Goal: Information Seeking & Learning: Learn about a topic

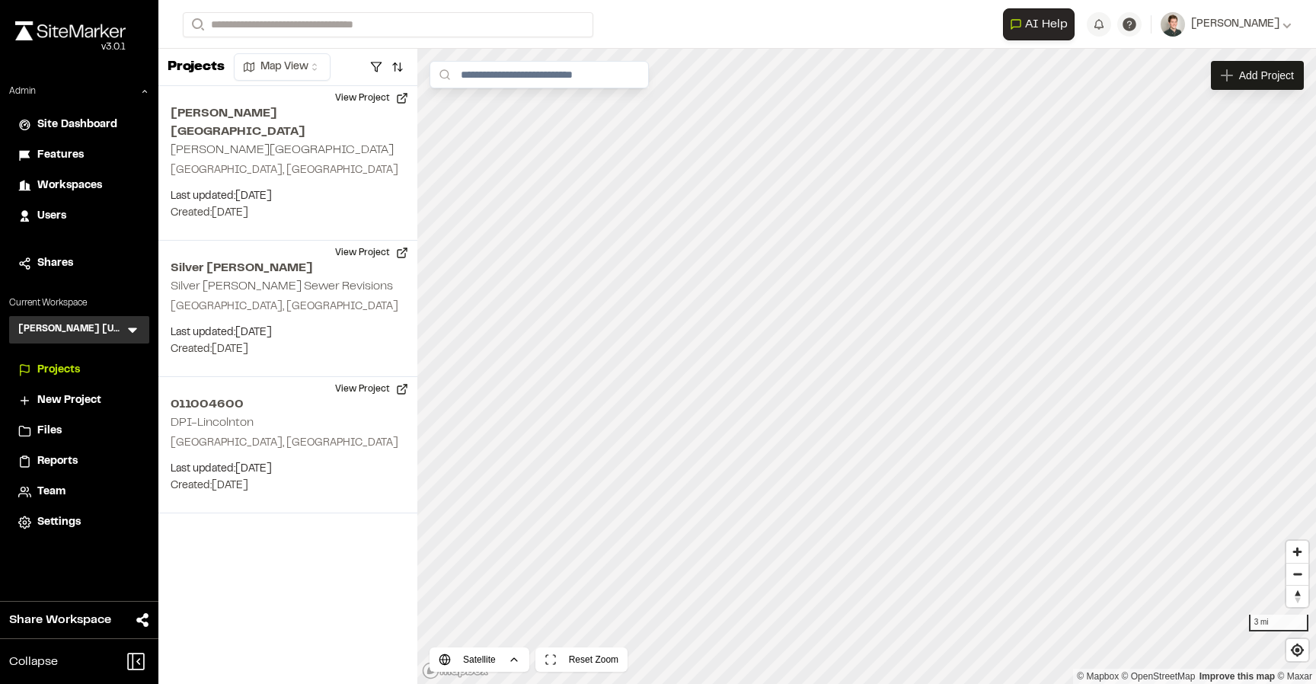
click at [137, 330] on icon at bounding box center [132, 329] width 15 height 15
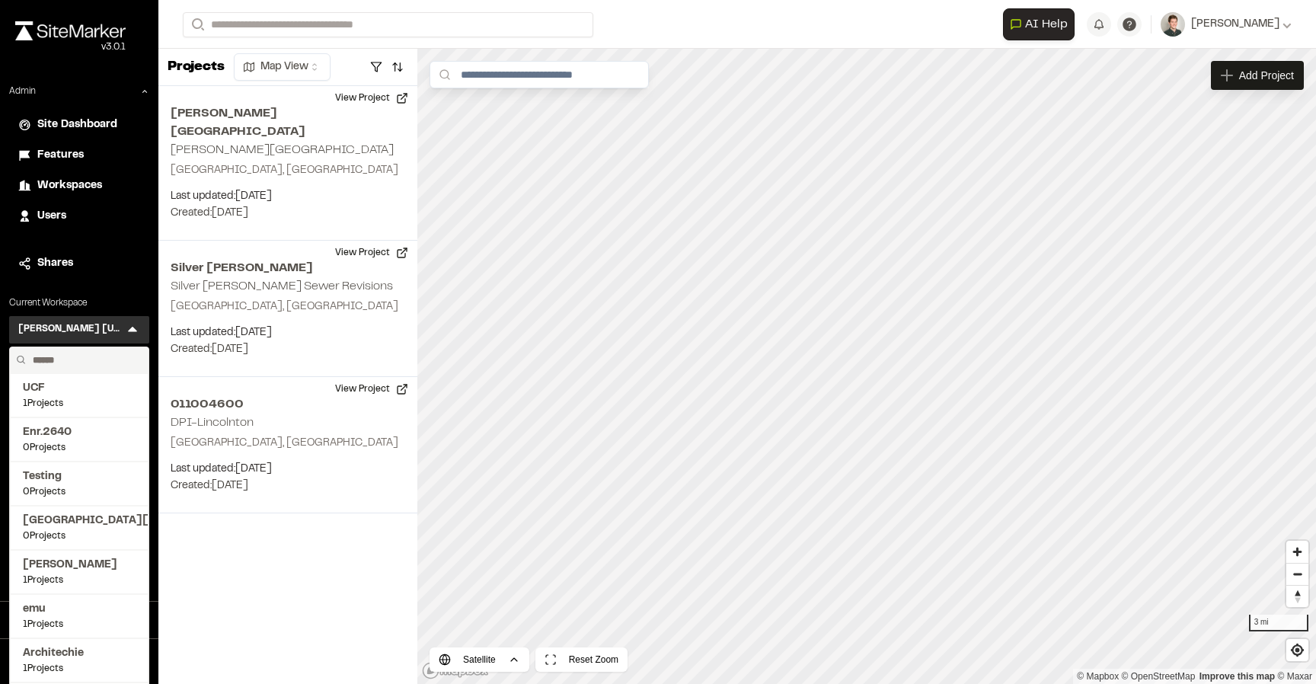
click at [69, 359] on input "text" at bounding box center [85, 360] width 116 height 26
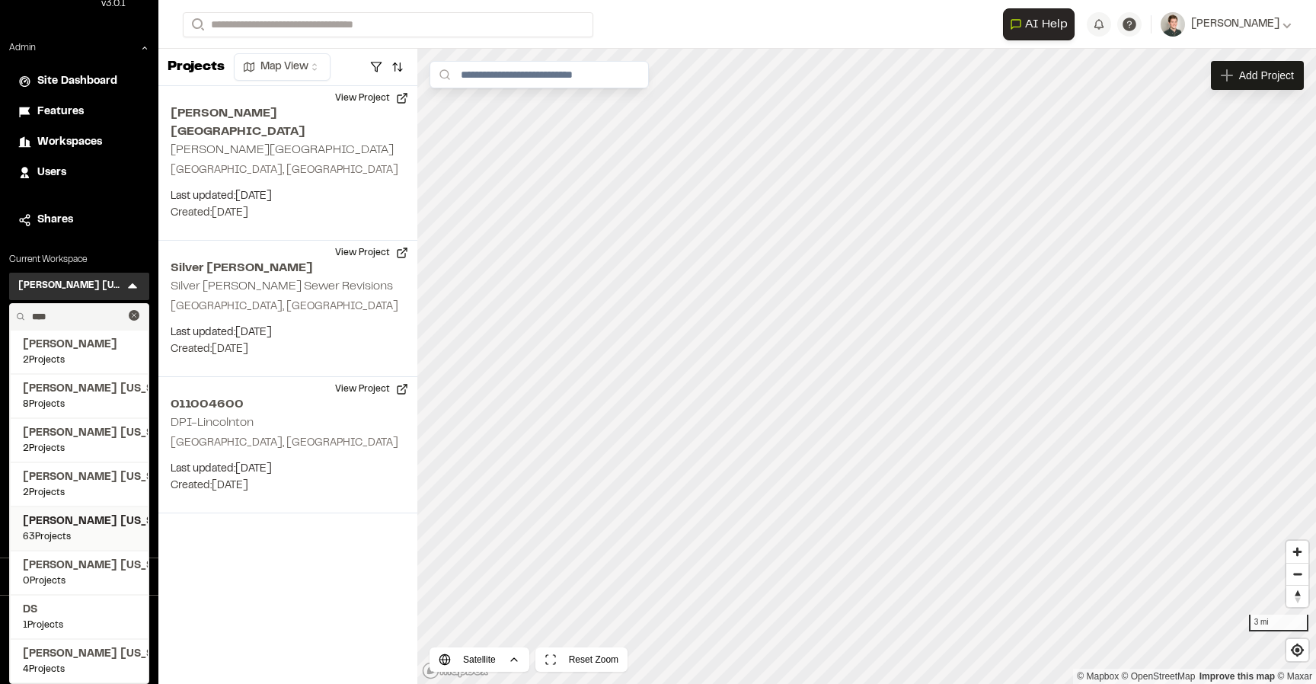
type input "****"
click at [84, 535] on span "63 Projects" at bounding box center [79, 537] width 113 height 14
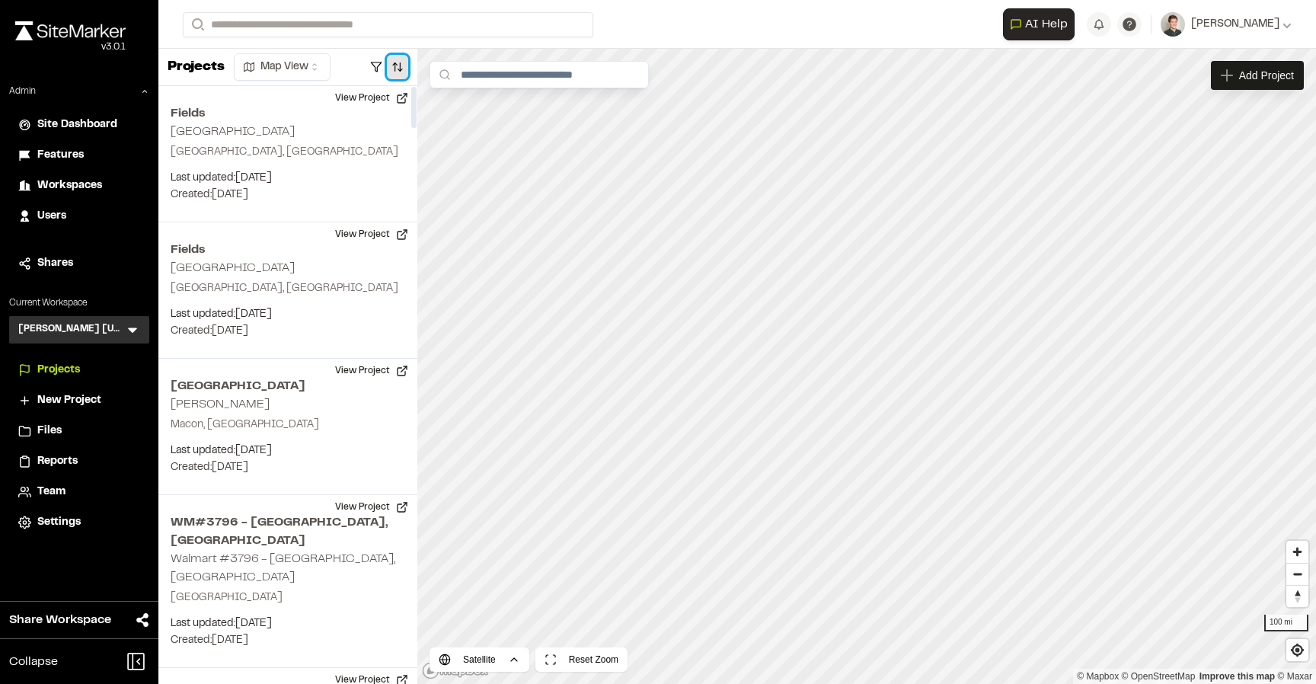
click at [391, 62] on button "button" at bounding box center [397, 67] width 21 height 24
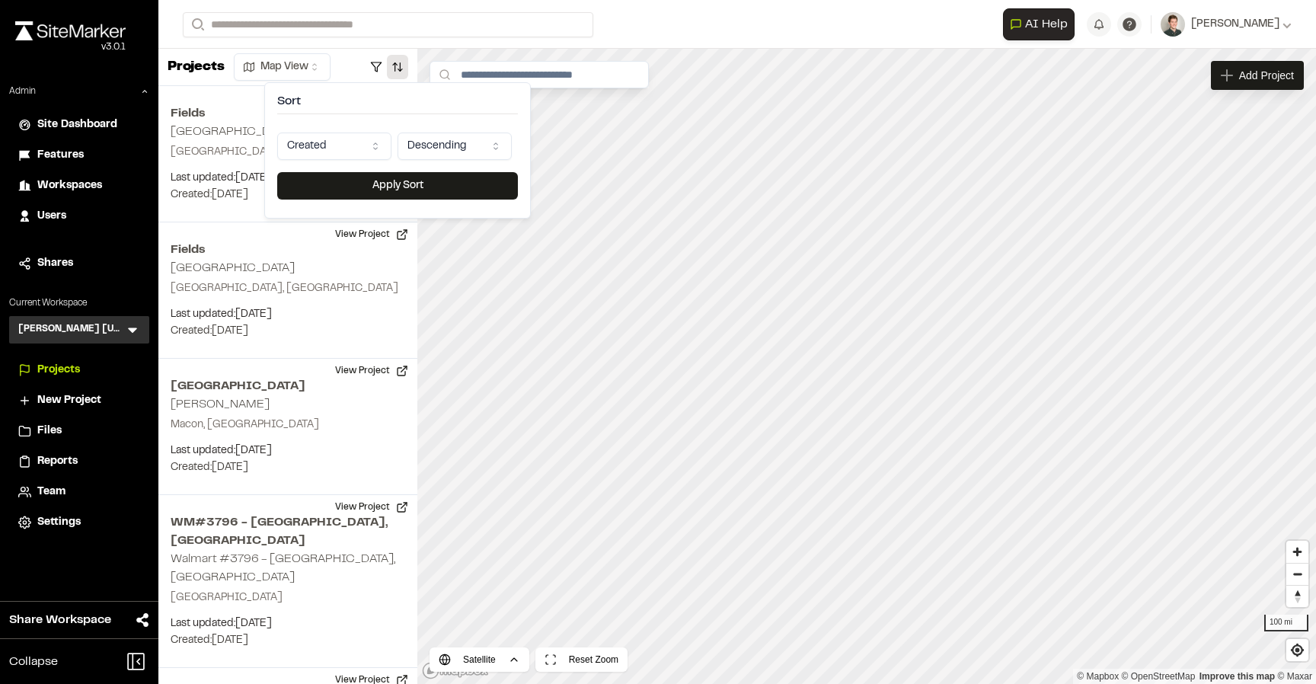
click at [346, 136] on html "Close sidebar v 3.0.1 Admin Site Dashboard Features Workspaces Users Shares Cur…" at bounding box center [658, 342] width 1316 height 684
click at [362, 185] on button "Apply Sort" at bounding box center [397, 185] width 241 height 27
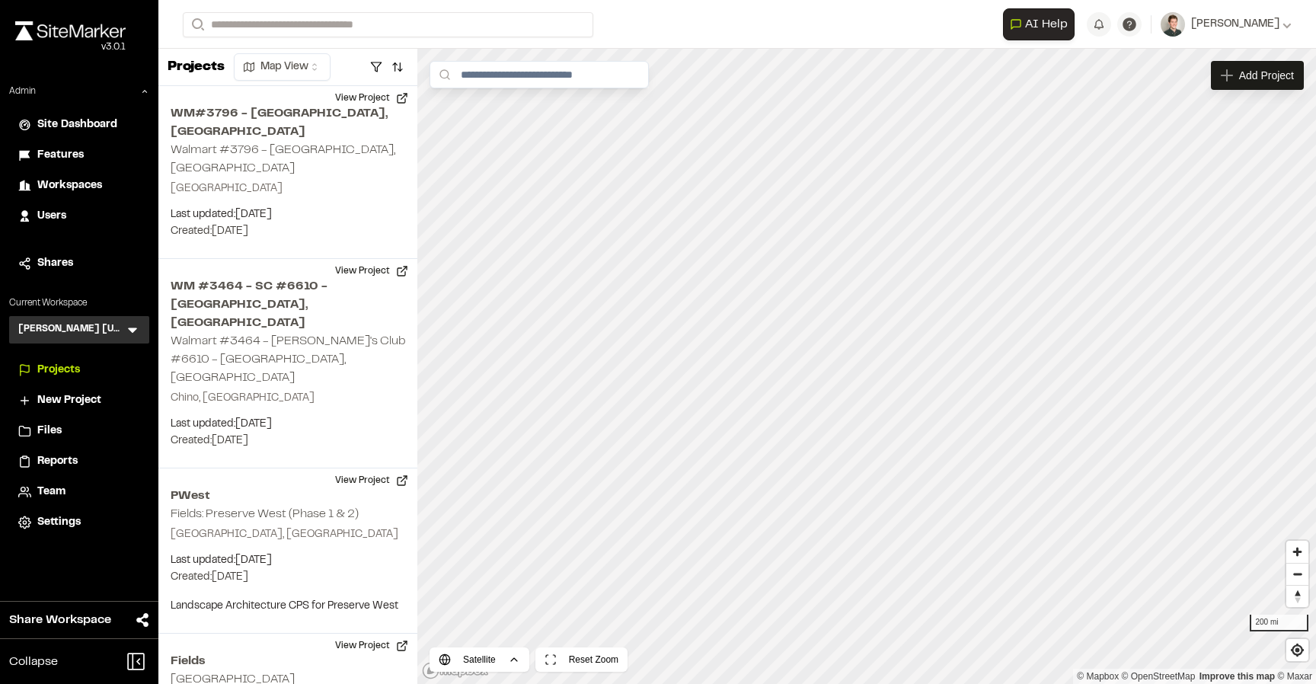
click at [139, 324] on icon at bounding box center [132, 329] width 15 height 15
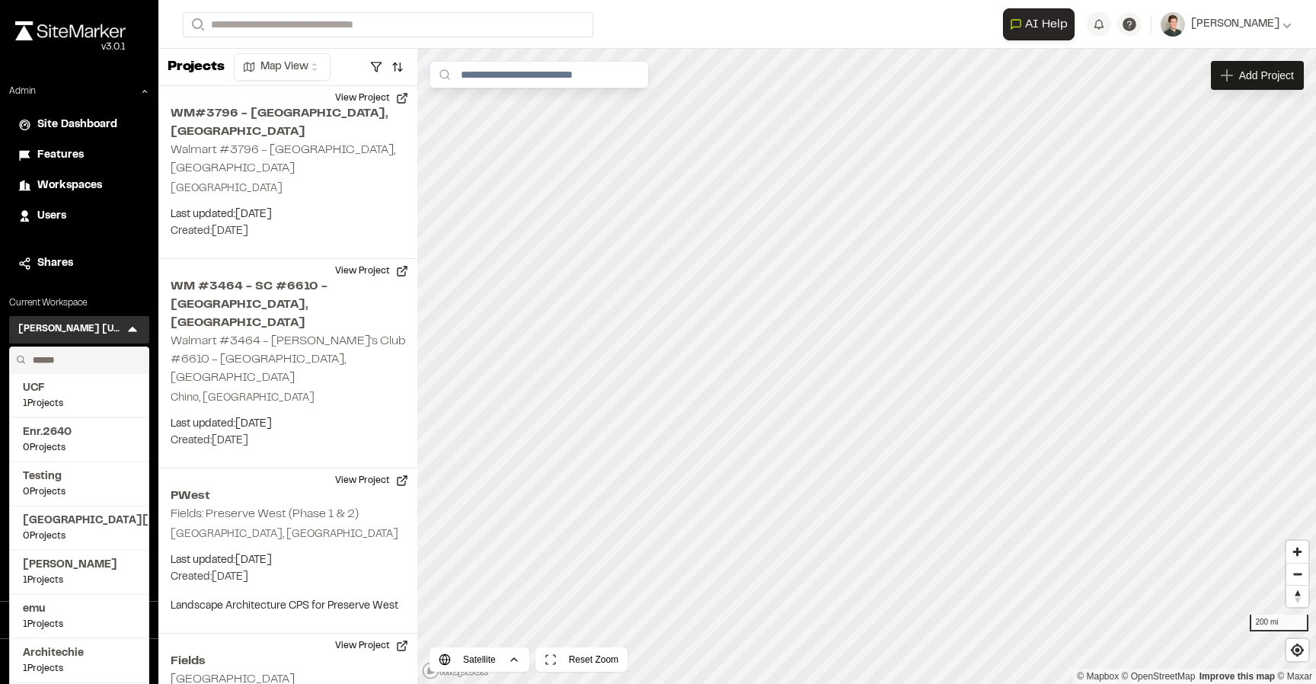
click at [84, 353] on input "text" at bounding box center [85, 360] width 116 height 26
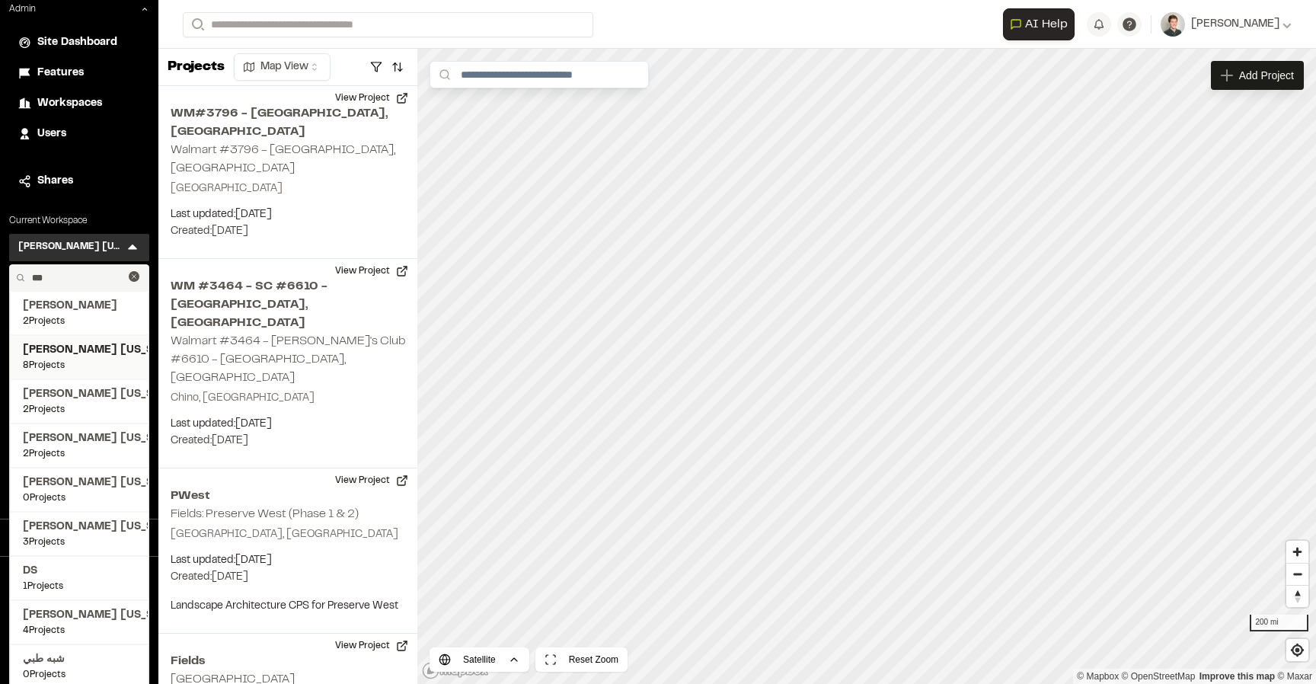
scroll to position [88, 0]
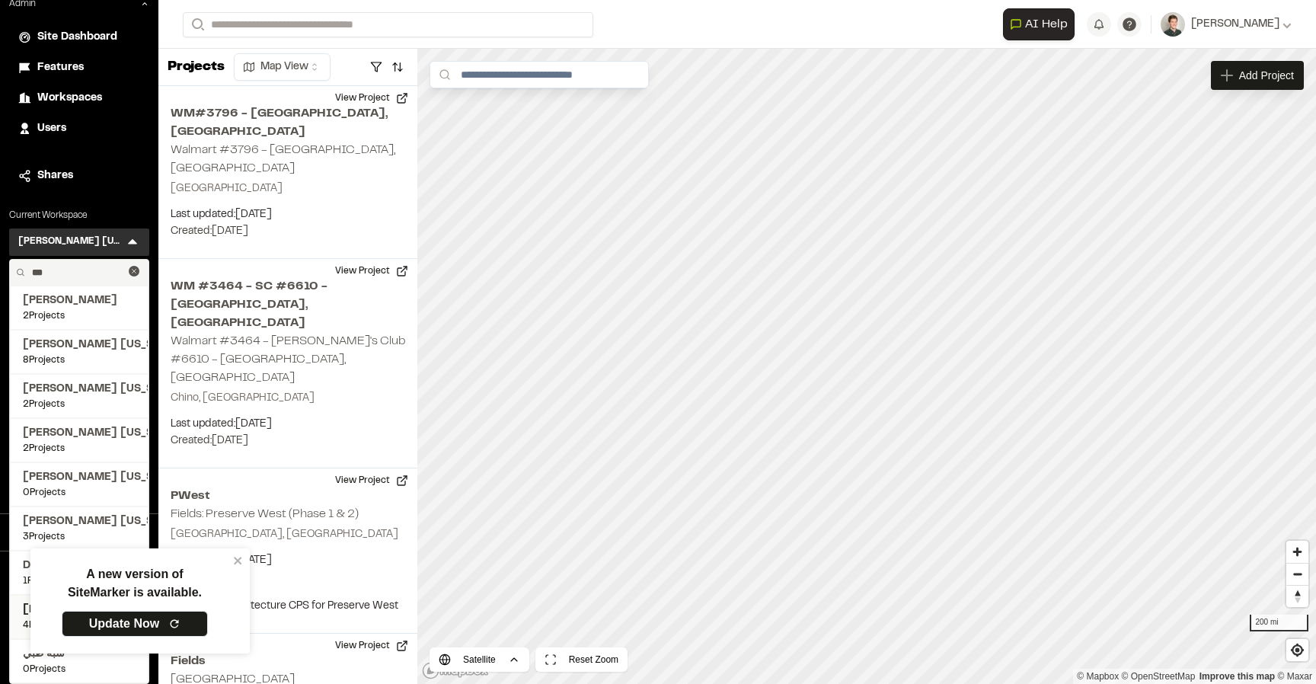
type input "***"
click at [69, 621] on div "A new version of SiteMarker is available. Update Now" at bounding box center [134, 608] width 244 height 126
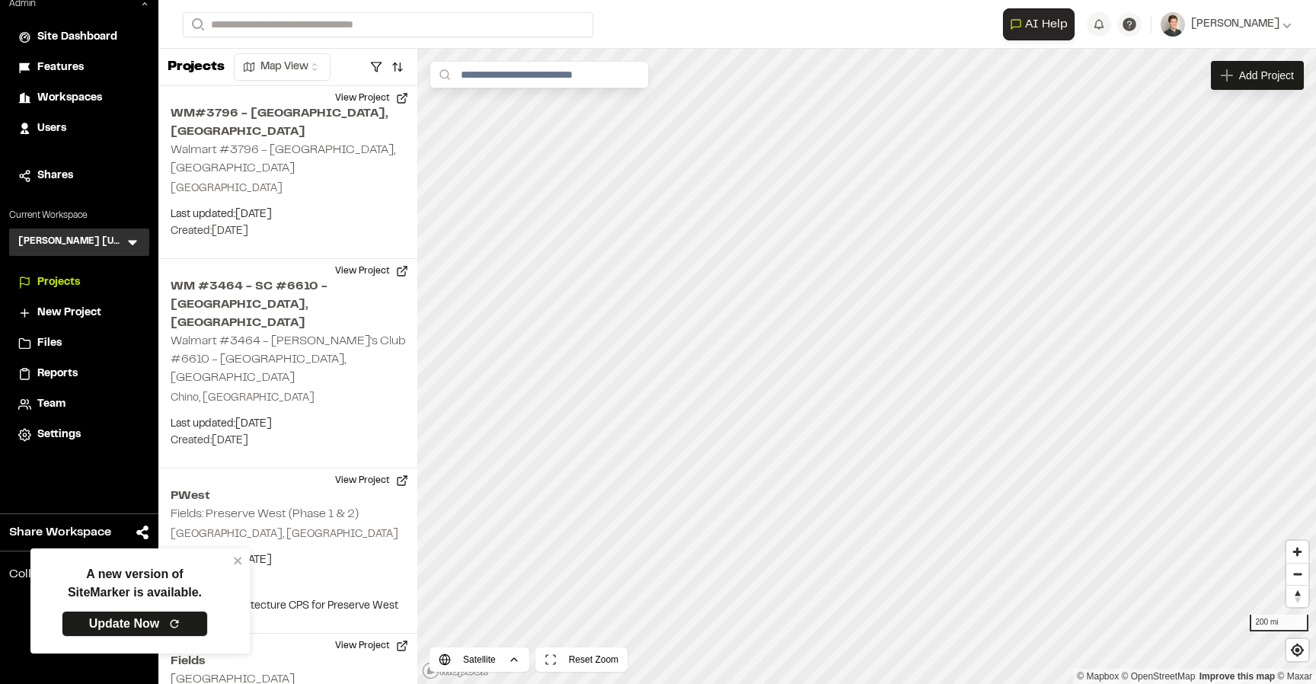
scroll to position [0, 0]
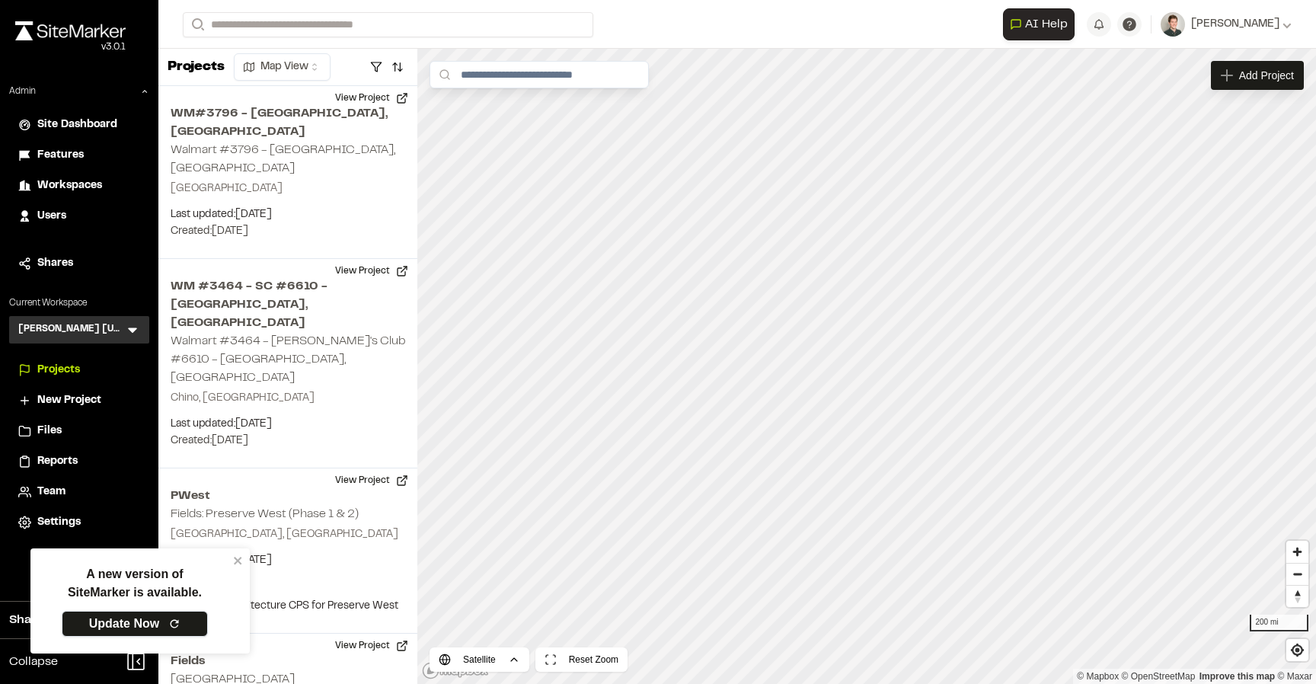
click at [113, 629] on link "Update Now" at bounding box center [135, 624] width 146 height 26
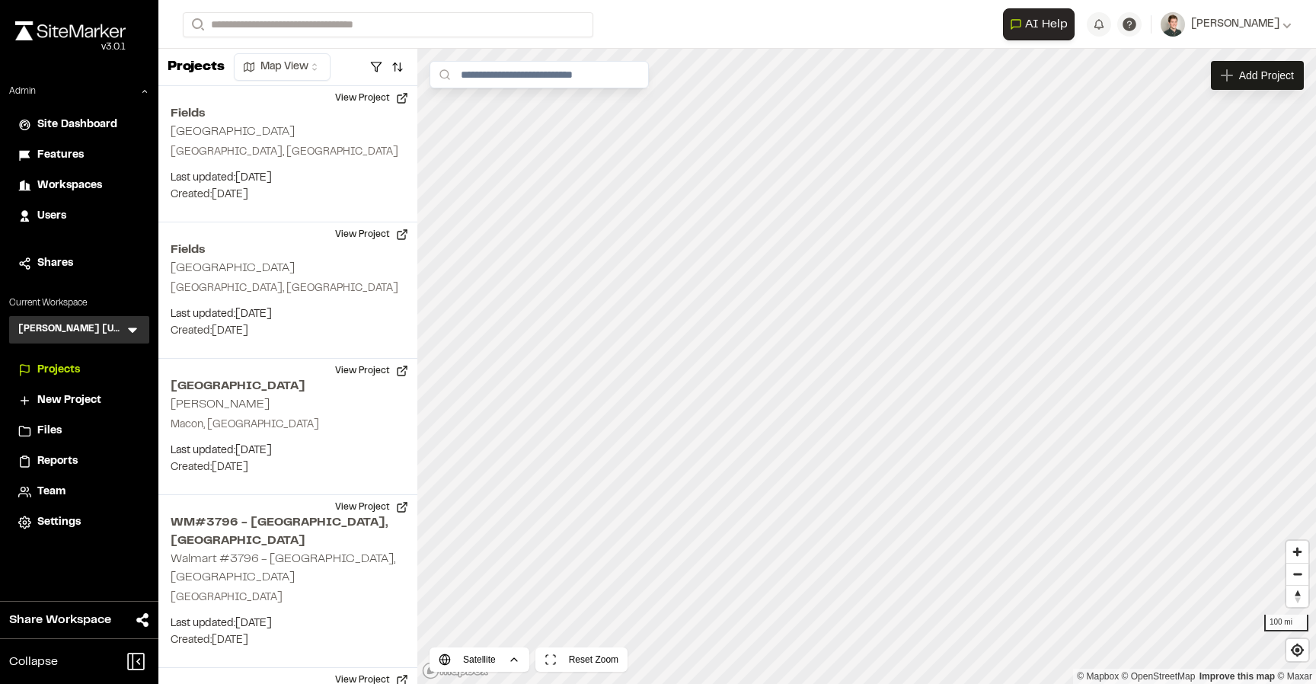
click at [131, 334] on icon at bounding box center [132, 329] width 15 height 15
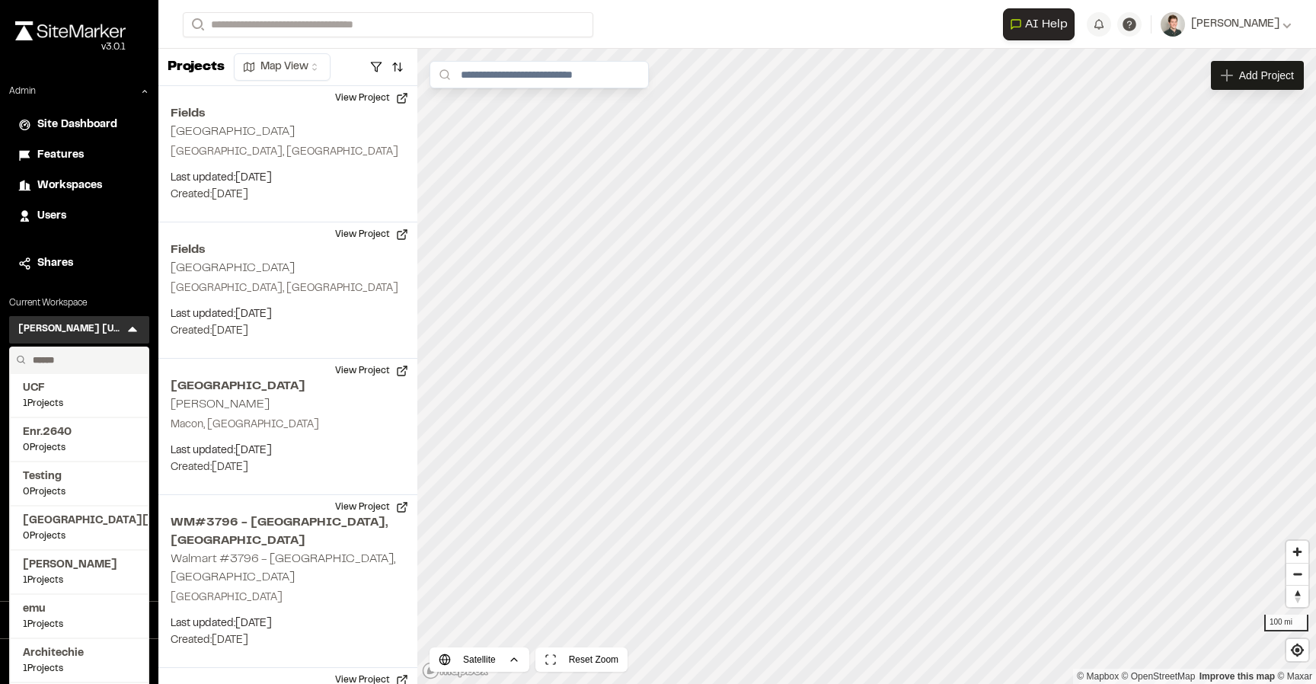
click at [105, 359] on input "text" at bounding box center [85, 360] width 116 height 26
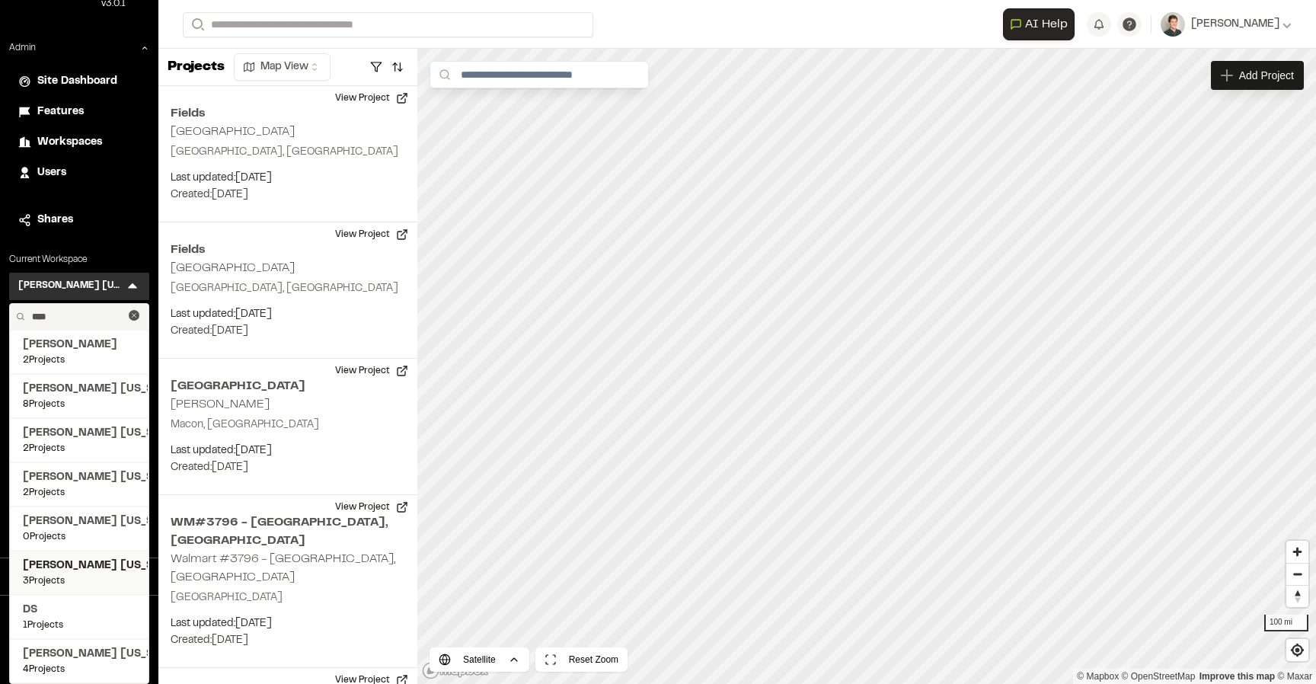
type input "****"
click at [81, 569] on span "[PERSON_NAME] [US_STATE]" at bounding box center [79, 565] width 113 height 17
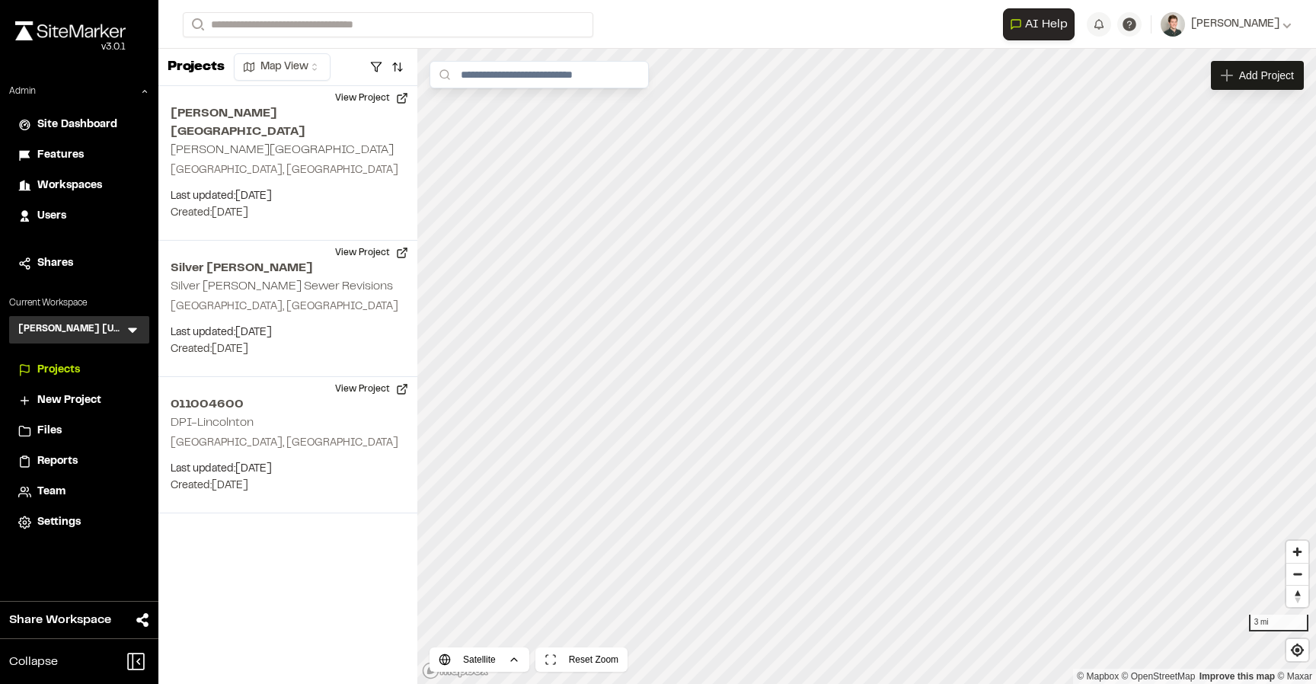
click at [136, 331] on icon at bounding box center [132, 329] width 15 height 15
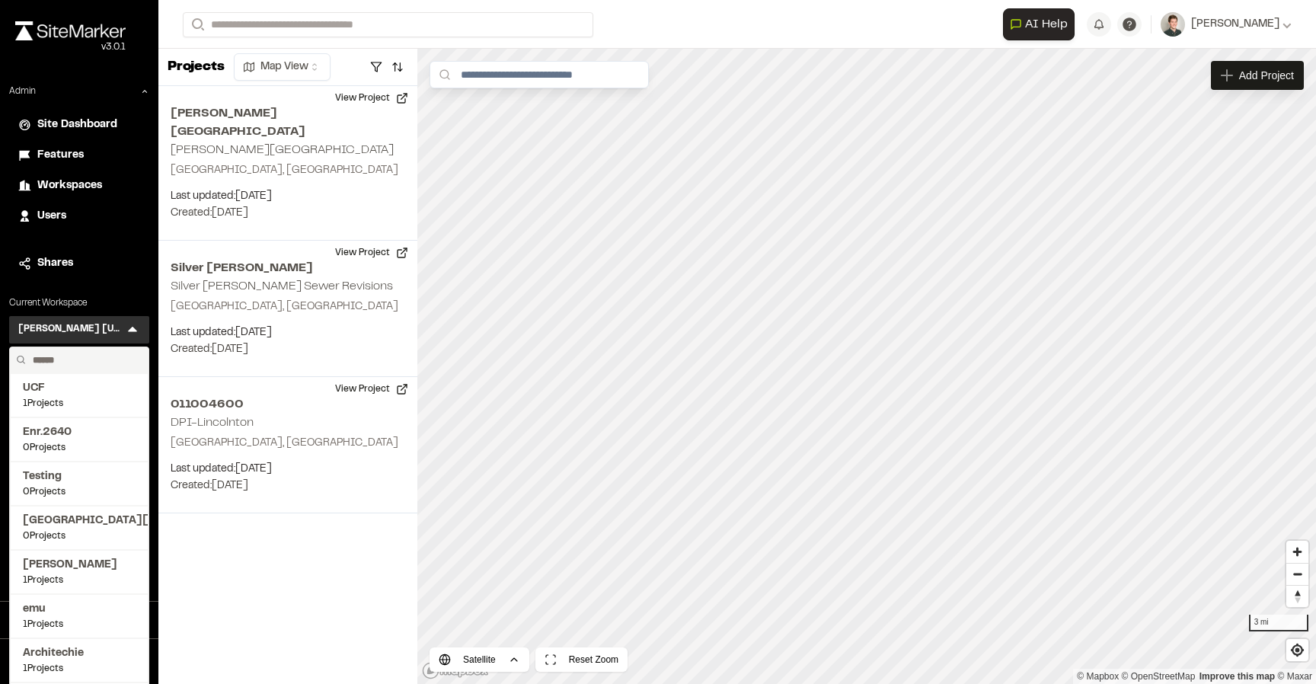
click at [107, 362] on input "text" at bounding box center [85, 360] width 116 height 26
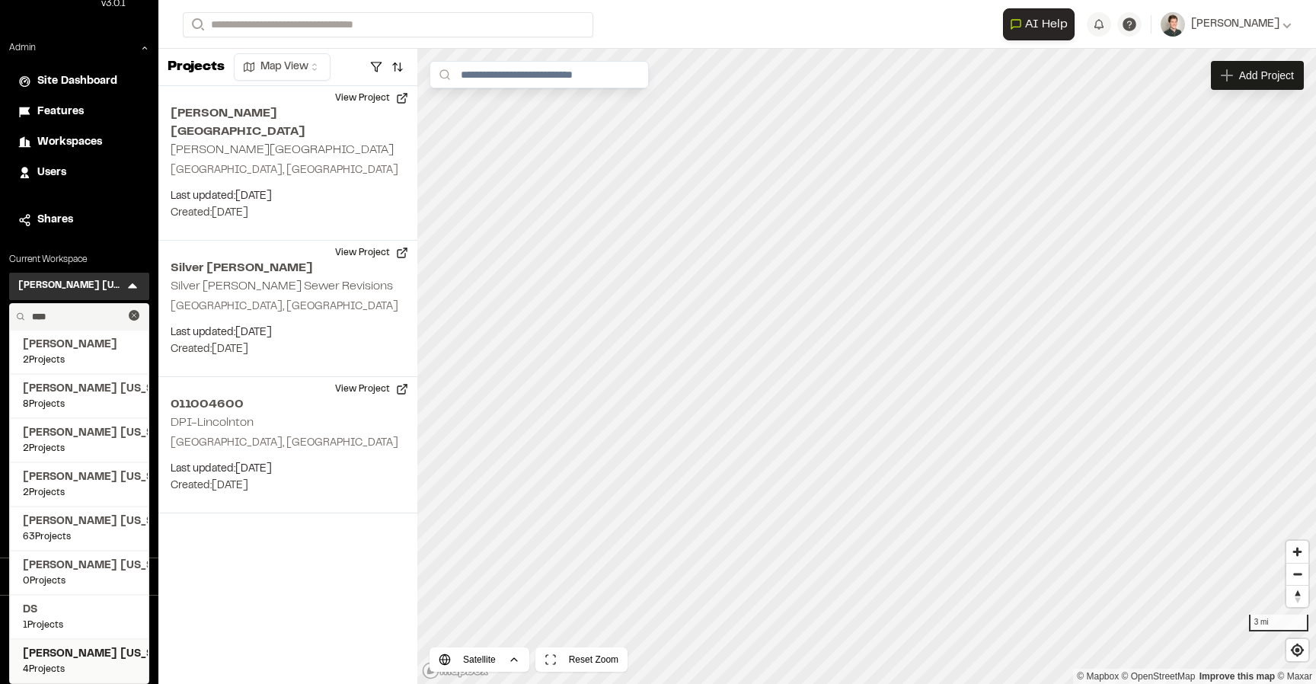
type input "****"
click at [54, 653] on span "[PERSON_NAME] [US_STATE]" at bounding box center [79, 654] width 113 height 17
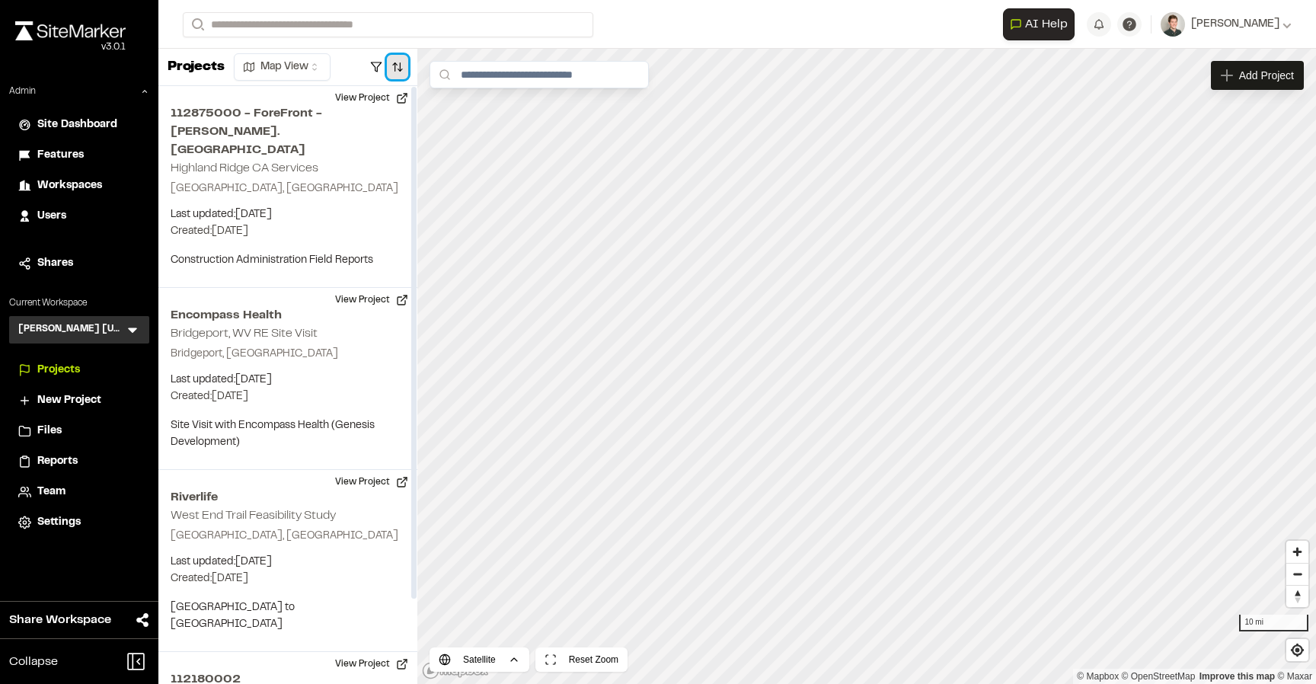
click at [395, 72] on button "button" at bounding box center [397, 67] width 21 height 24
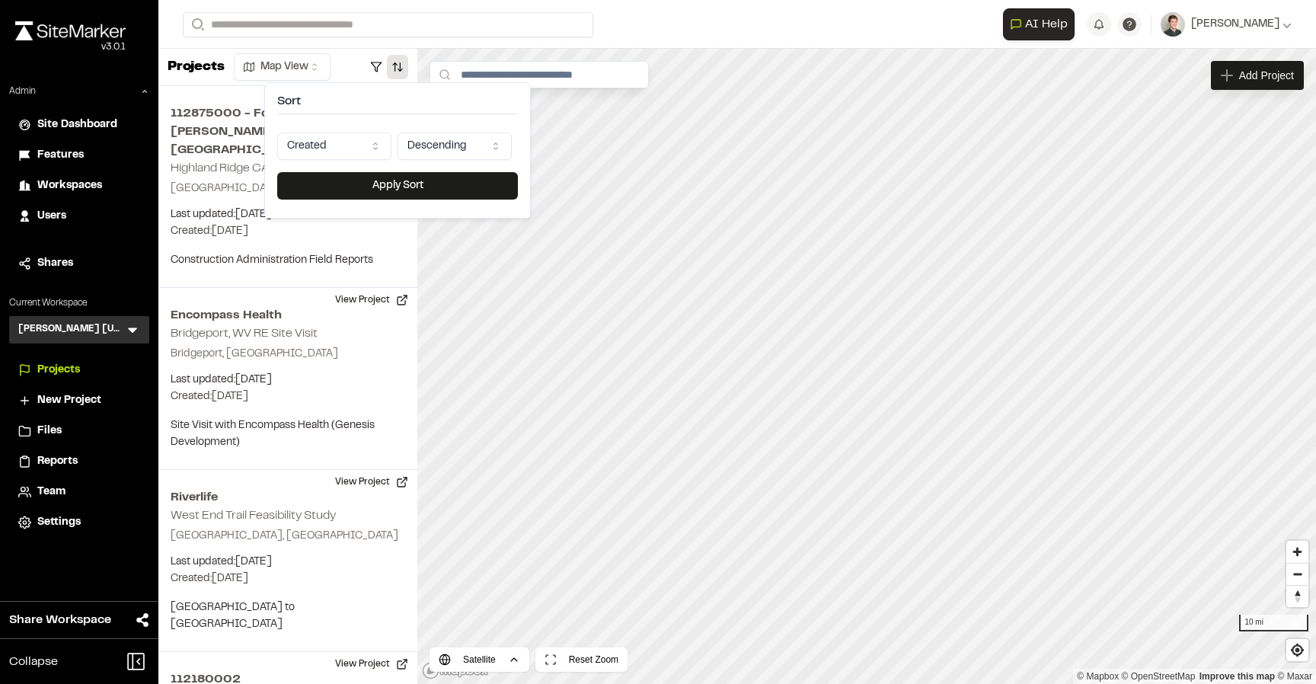
click at [321, 149] on html "Close sidebar v 3.0.1 Admin Site Dashboard Features Workspaces Users Shares Cur…" at bounding box center [658, 342] width 1316 height 684
click at [342, 189] on button "Apply Sort" at bounding box center [397, 185] width 241 height 27
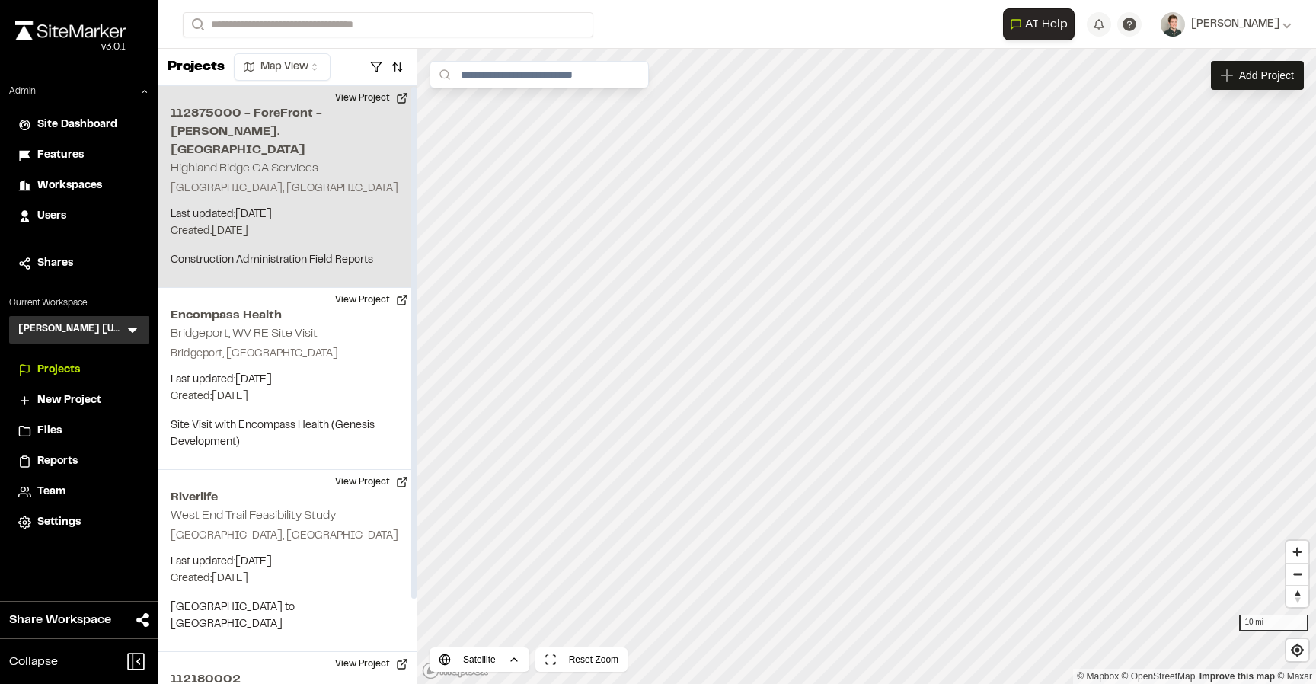
click at [364, 97] on button "View Project" at bounding box center [371, 98] width 91 height 24
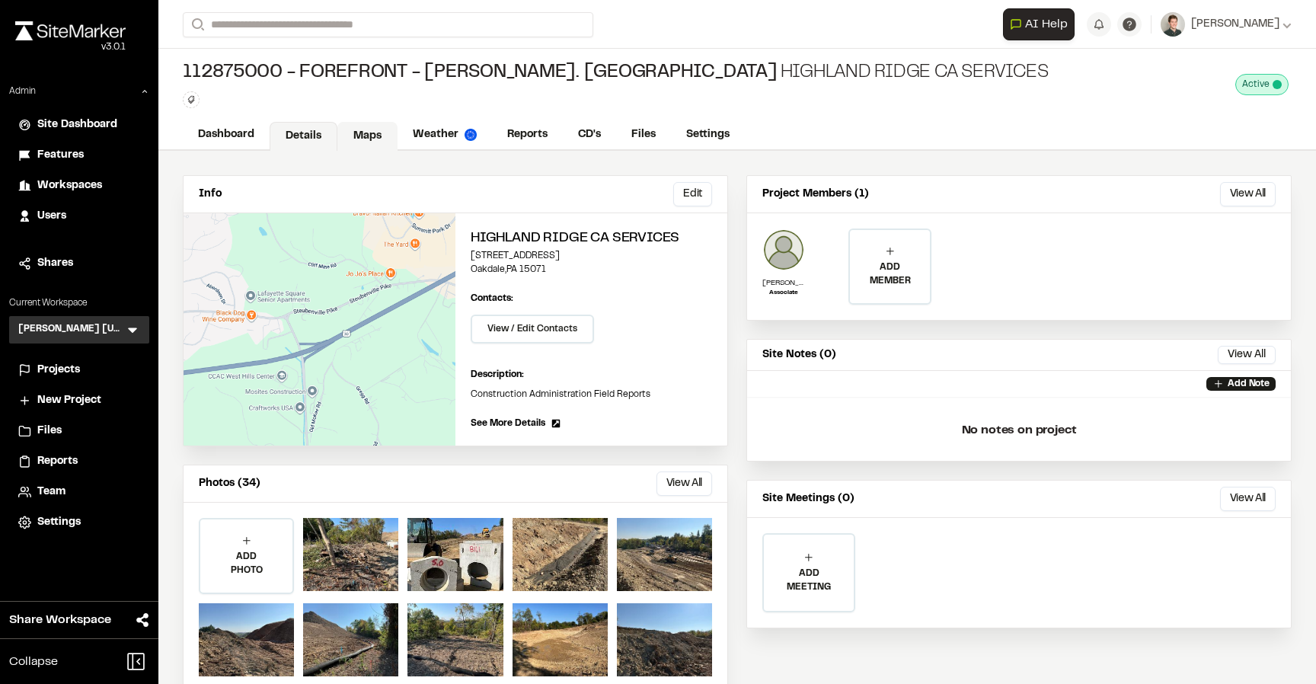
click at [356, 134] on link "Maps" at bounding box center [367, 136] width 60 height 29
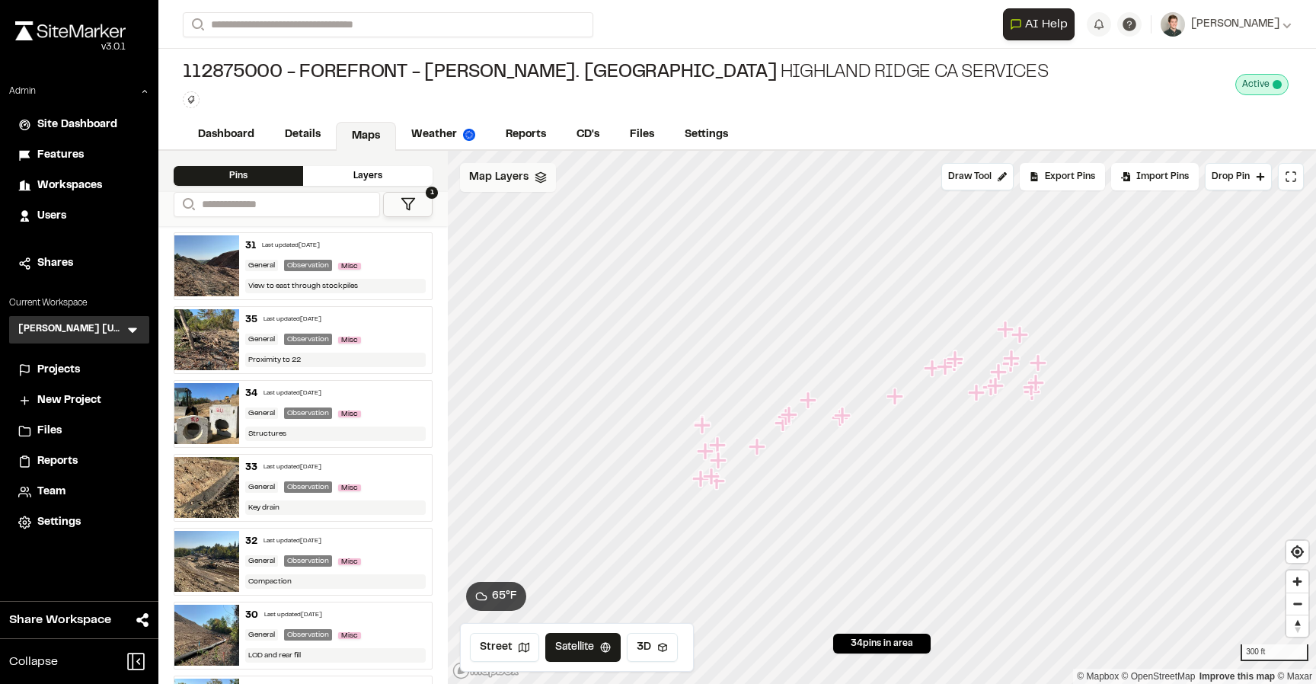
click at [538, 172] on polygon at bounding box center [540, 174] width 10 height 5
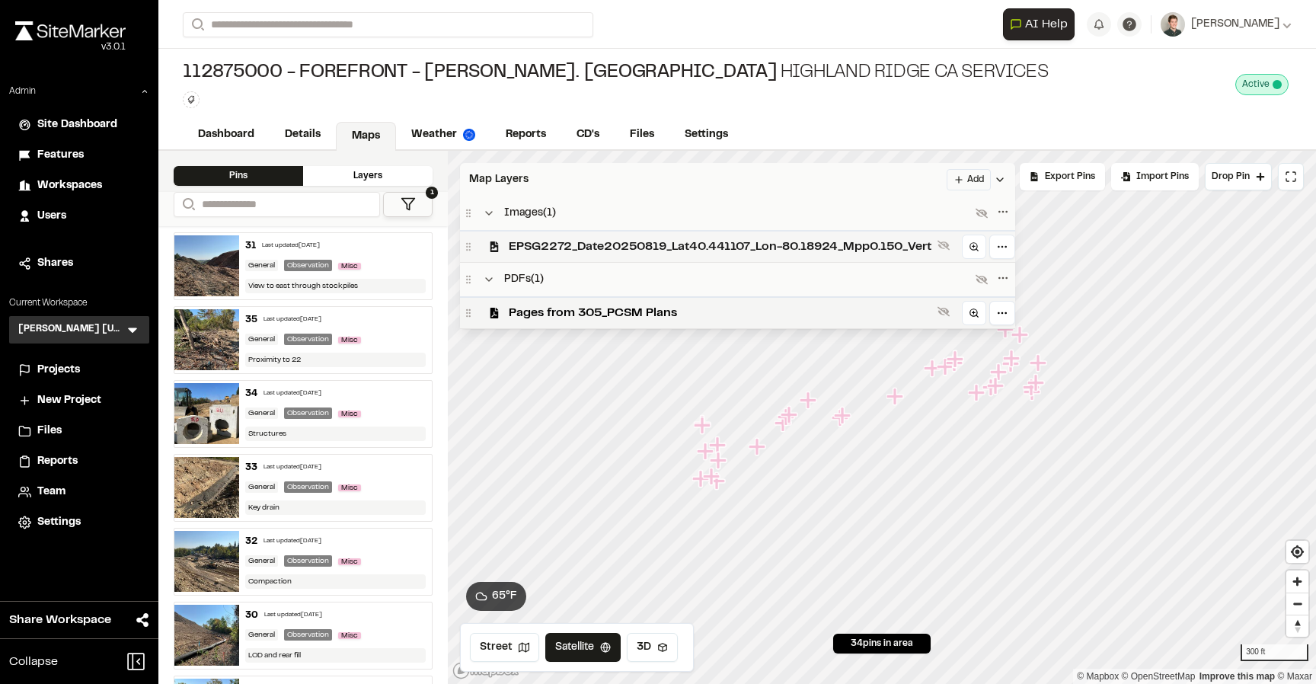
click at [541, 246] on span "EPSG2272_Date20250819_Lat40.441107_Lon-80.18924_Mpp0.150_Vert" at bounding box center [720, 247] width 423 height 18
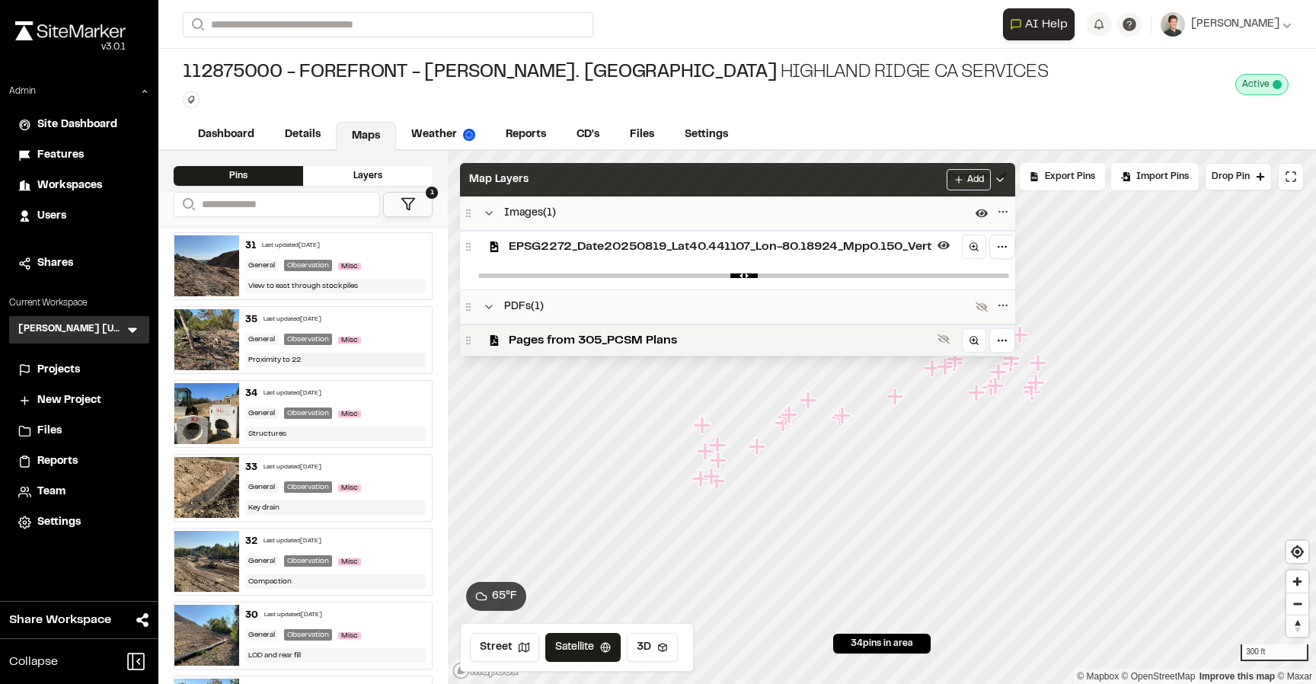
click at [565, 188] on div "Map Layers Add" at bounding box center [737, 180] width 555 height 34
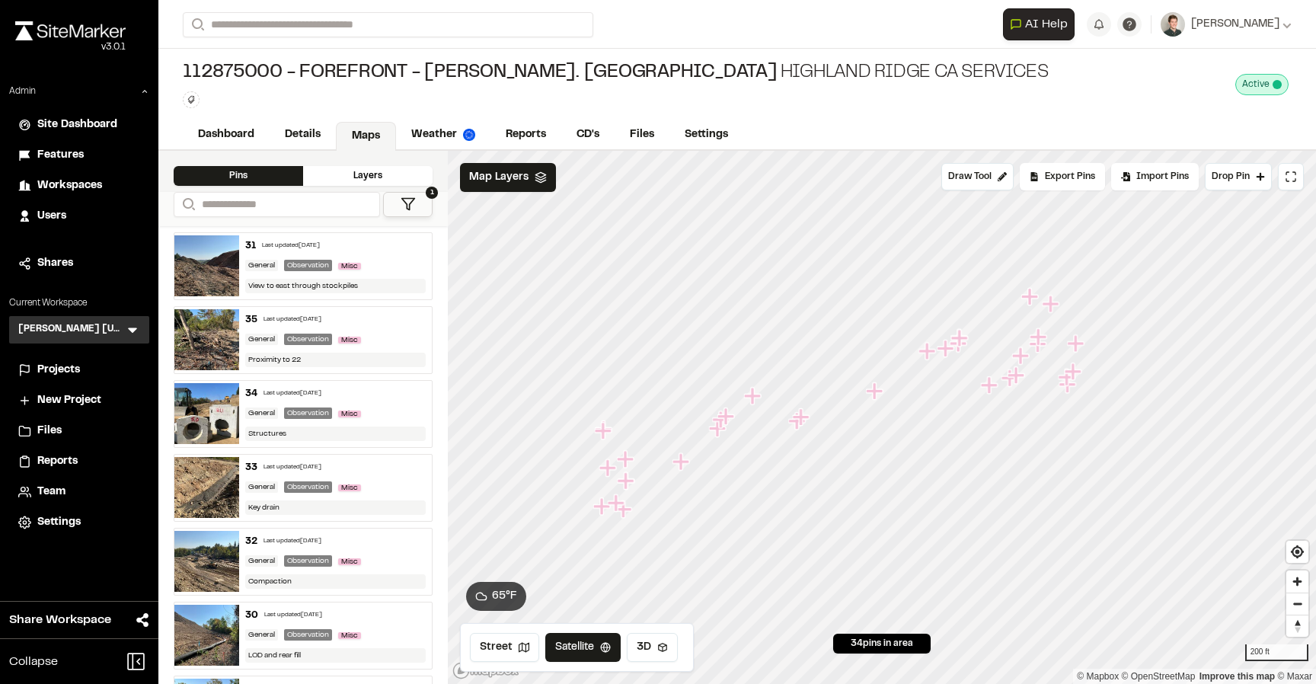
drag, startPoint x: 777, startPoint y: 443, endPoint x: 718, endPoint y: 430, distance: 60.2
click at [718, 430] on icon "Map marker" at bounding box center [722, 420] width 20 height 20
click at [535, 190] on div "Map Layers" at bounding box center [508, 177] width 96 height 29
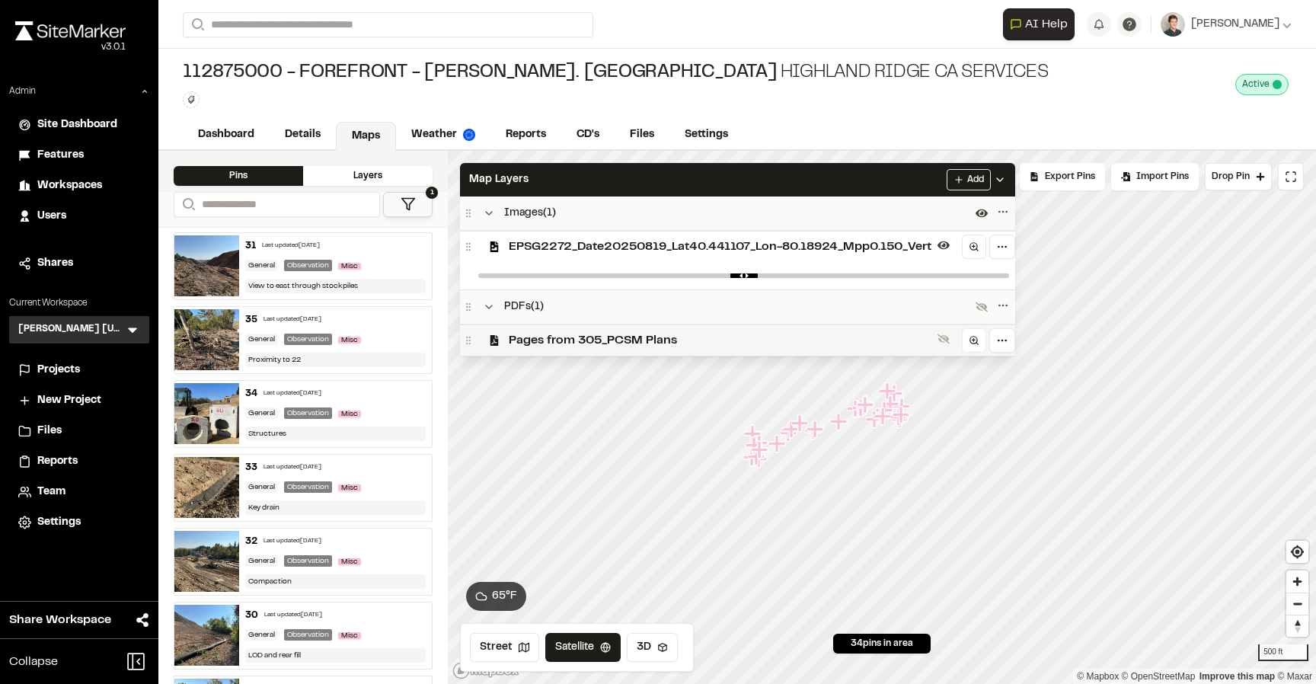
click at [558, 332] on span "Pages from 305_PCSM Plans" at bounding box center [720, 340] width 423 height 18
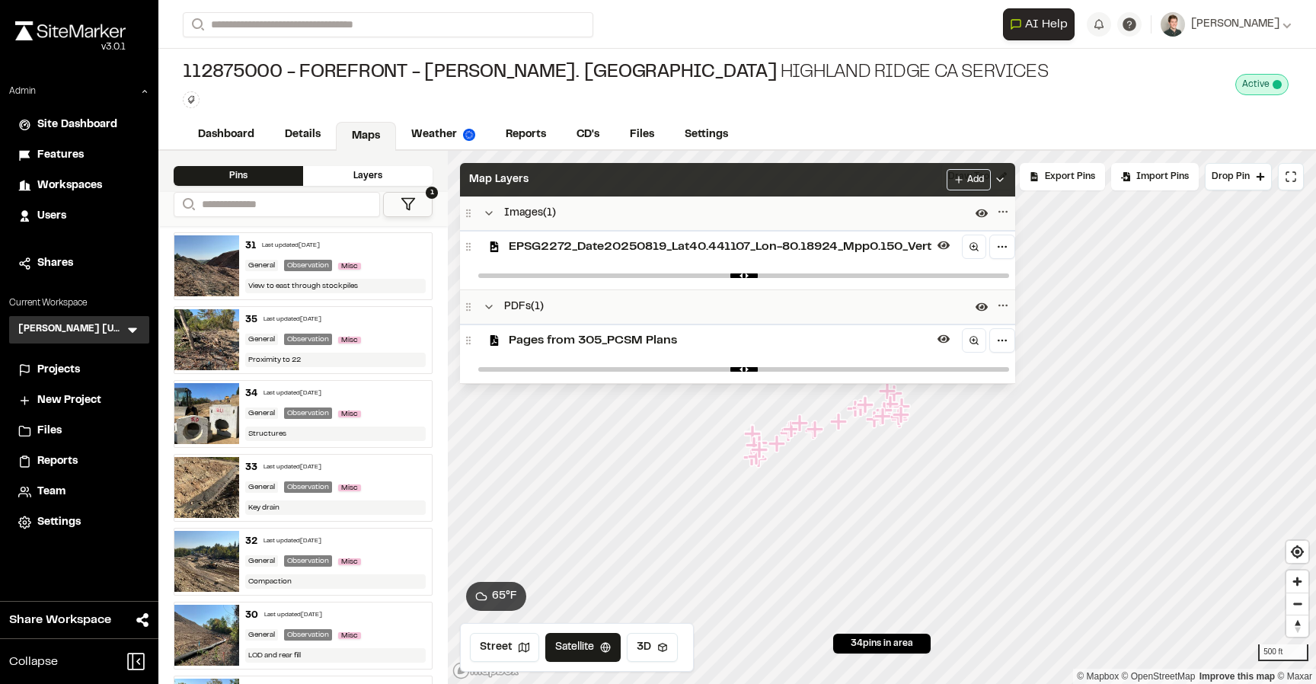
click at [587, 183] on div "Map Layers Add" at bounding box center [737, 180] width 555 height 34
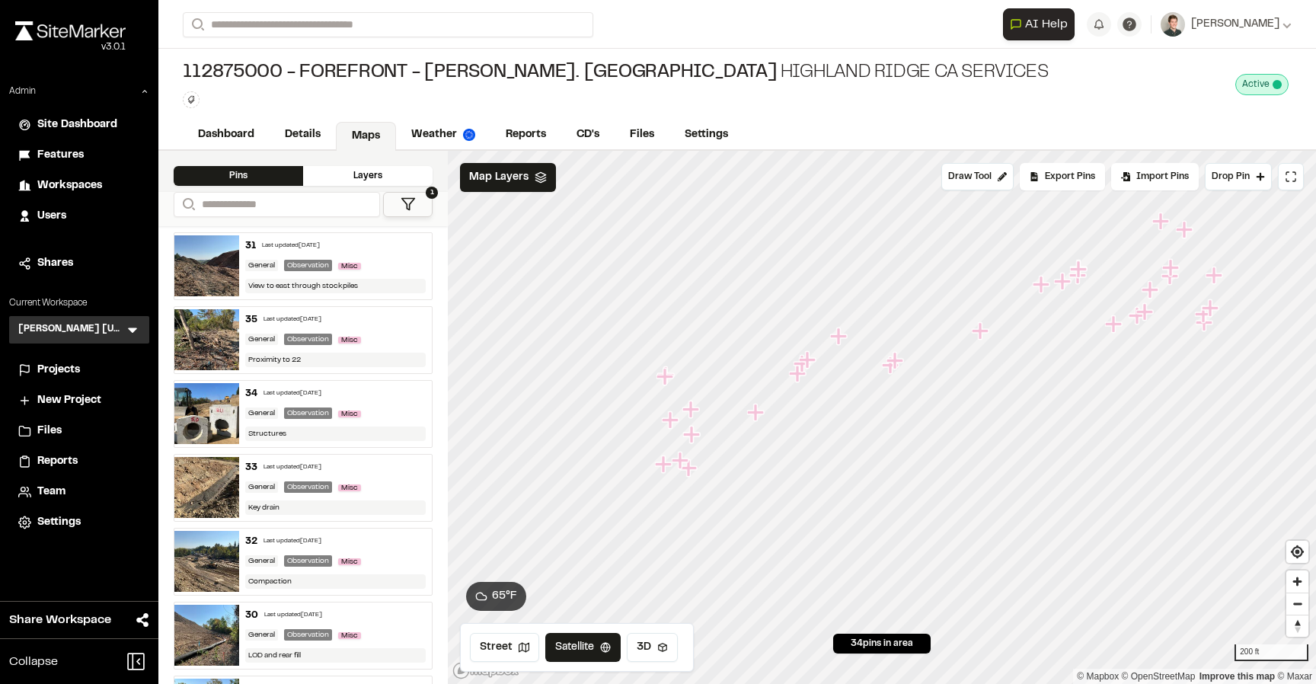
click at [805, 362] on icon "Map marker" at bounding box center [807, 359] width 17 height 17
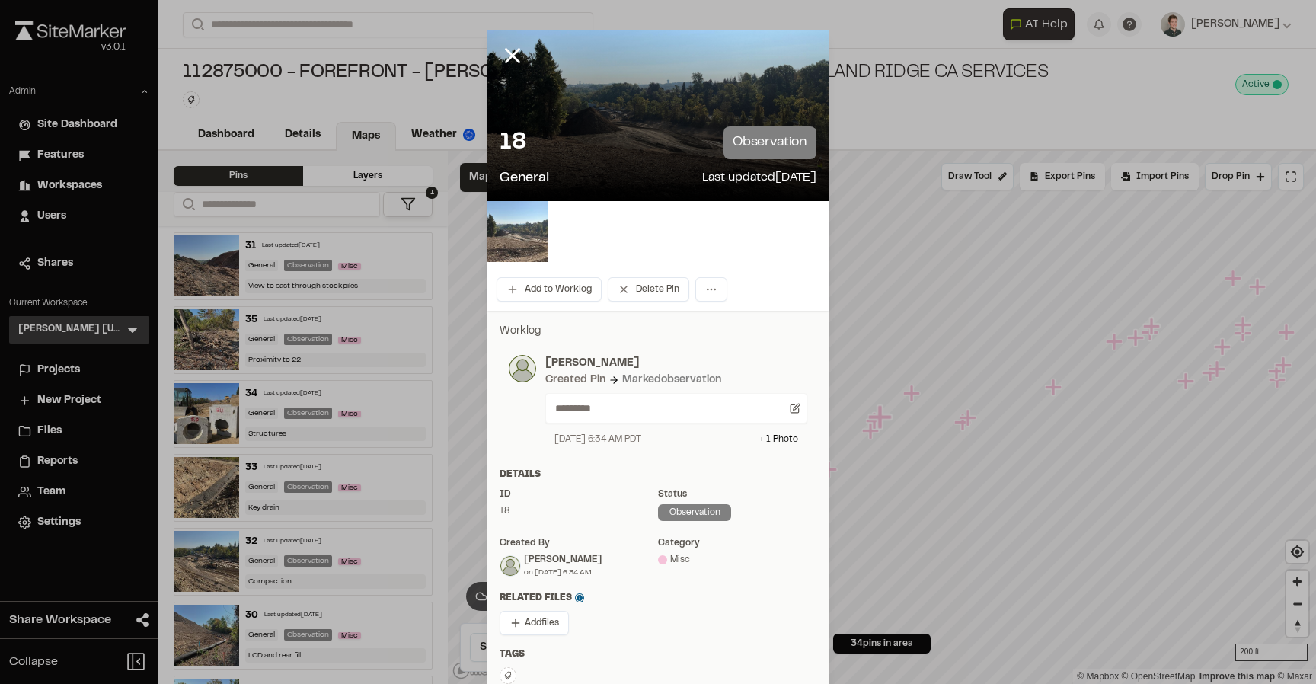
click at [528, 215] on img at bounding box center [517, 231] width 61 height 61
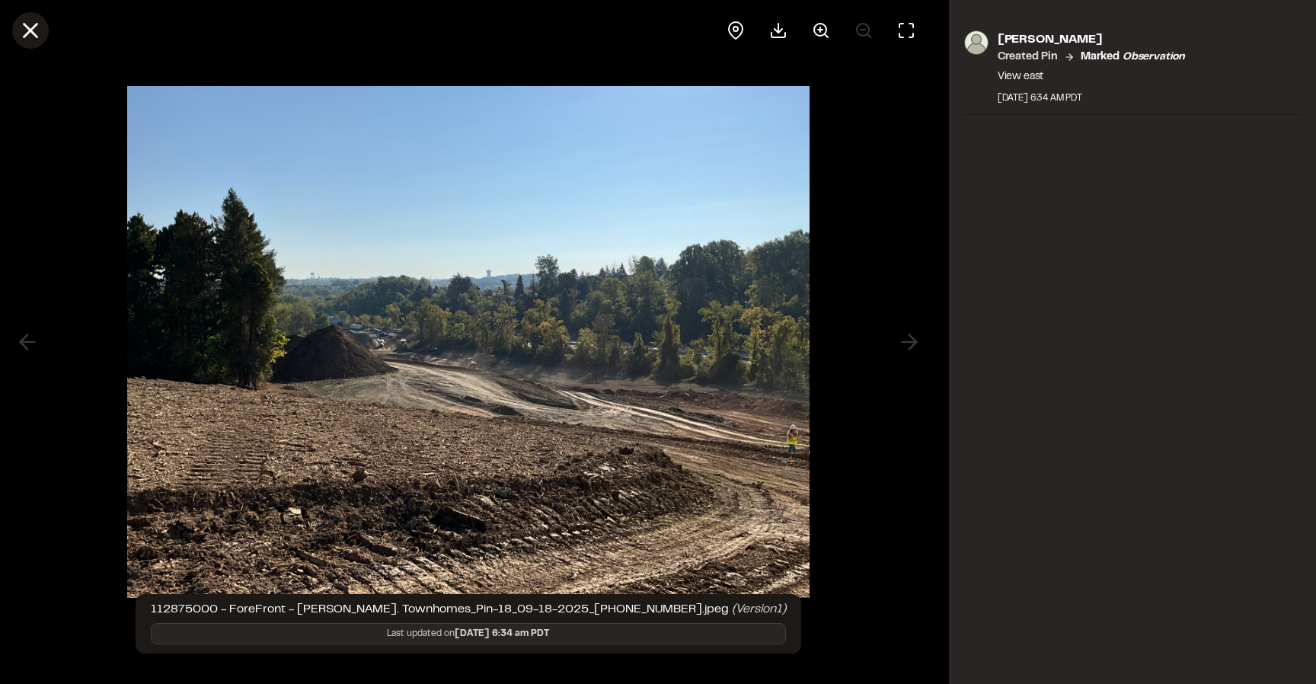
click at [40, 26] on icon at bounding box center [31, 31] width 26 height 26
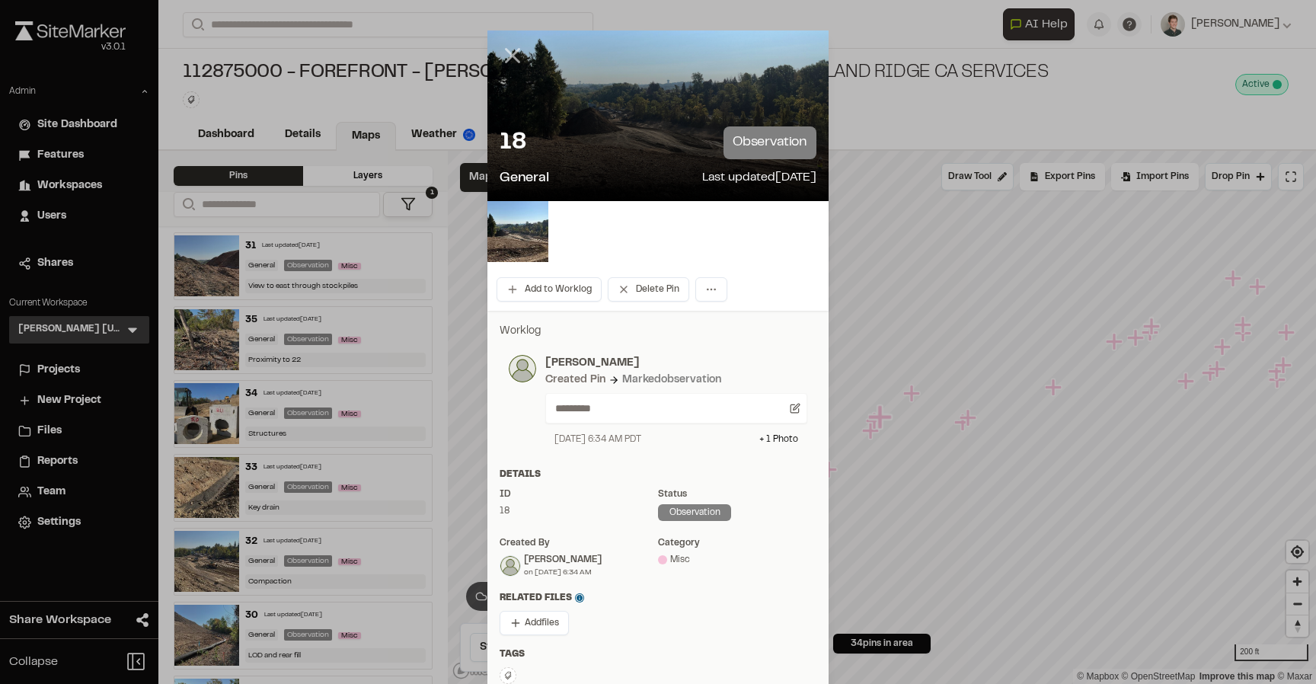
click at [516, 64] on icon at bounding box center [513, 56] width 26 height 26
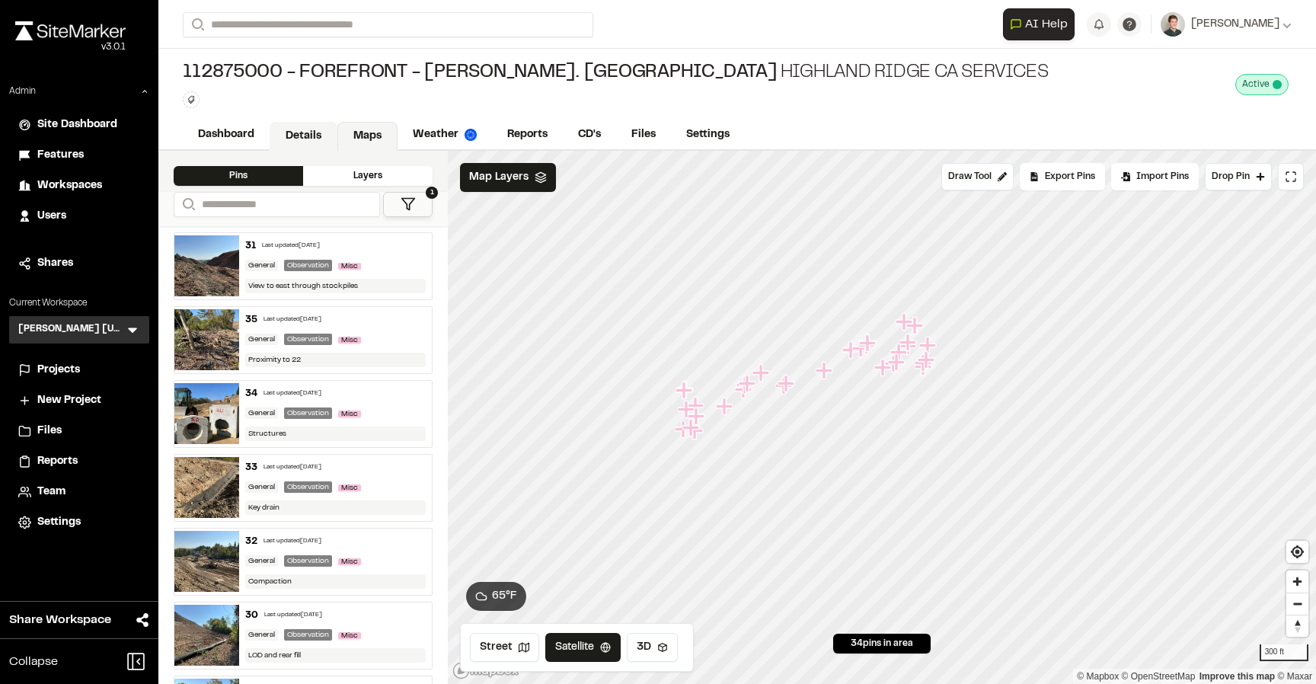
click at [305, 133] on link "Details" at bounding box center [304, 136] width 68 height 29
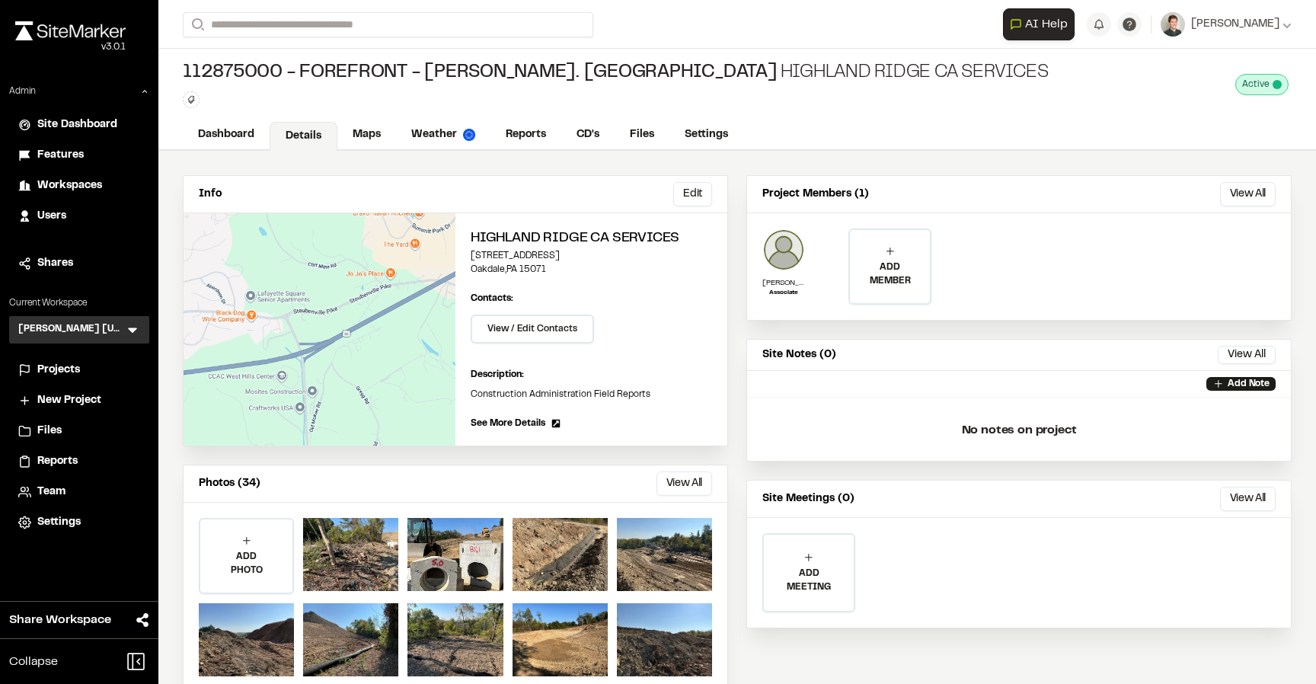
click at [133, 331] on icon at bounding box center [132, 330] width 9 height 5
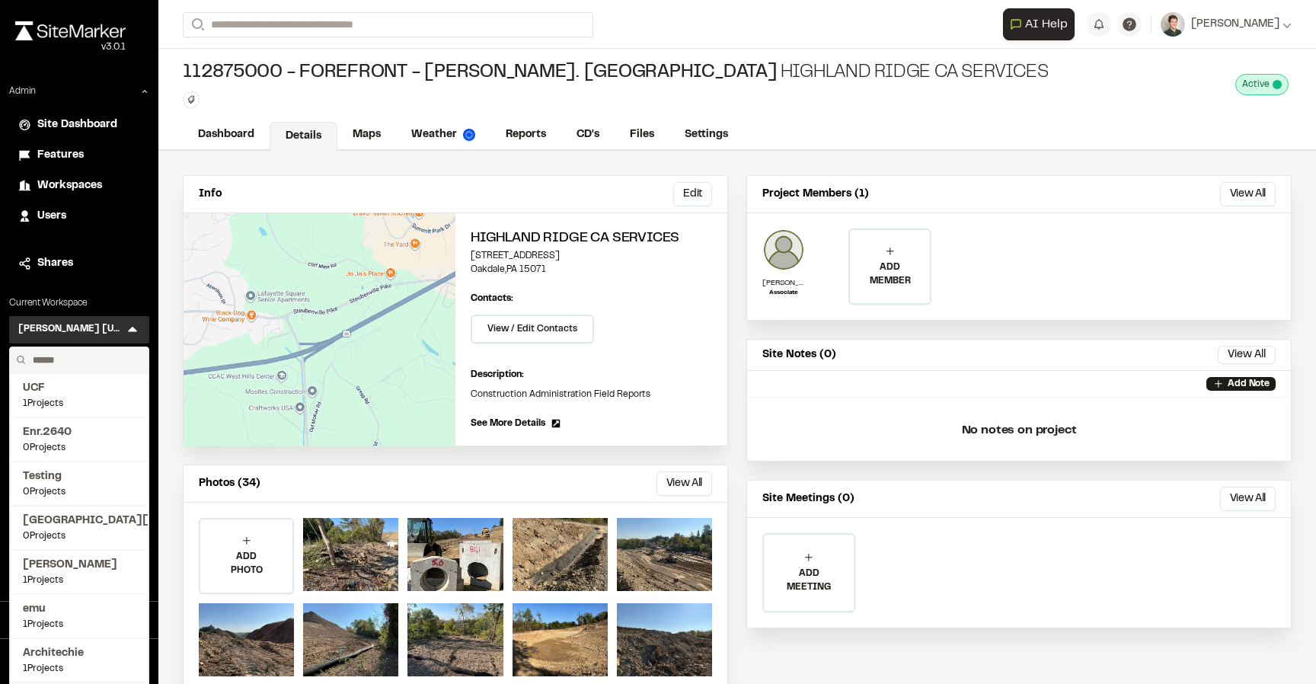
click at [89, 358] on input "text" at bounding box center [85, 360] width 116 height 26
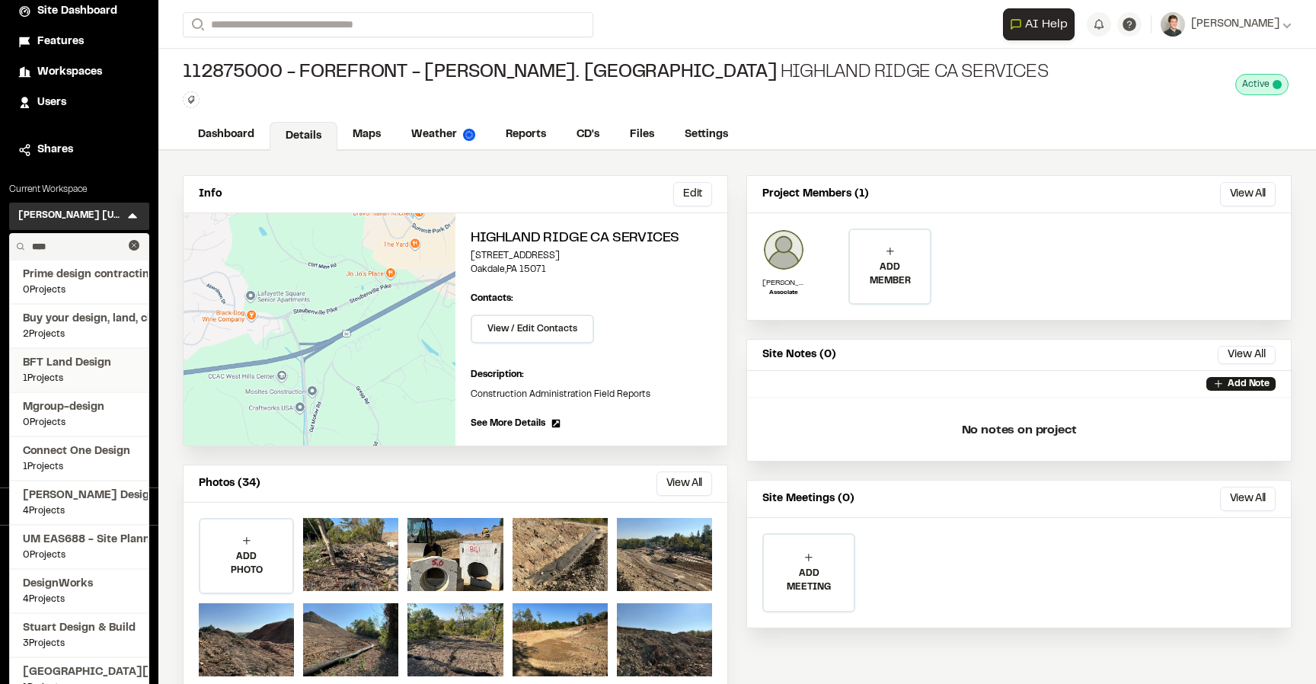
scroll to position [132, 0]
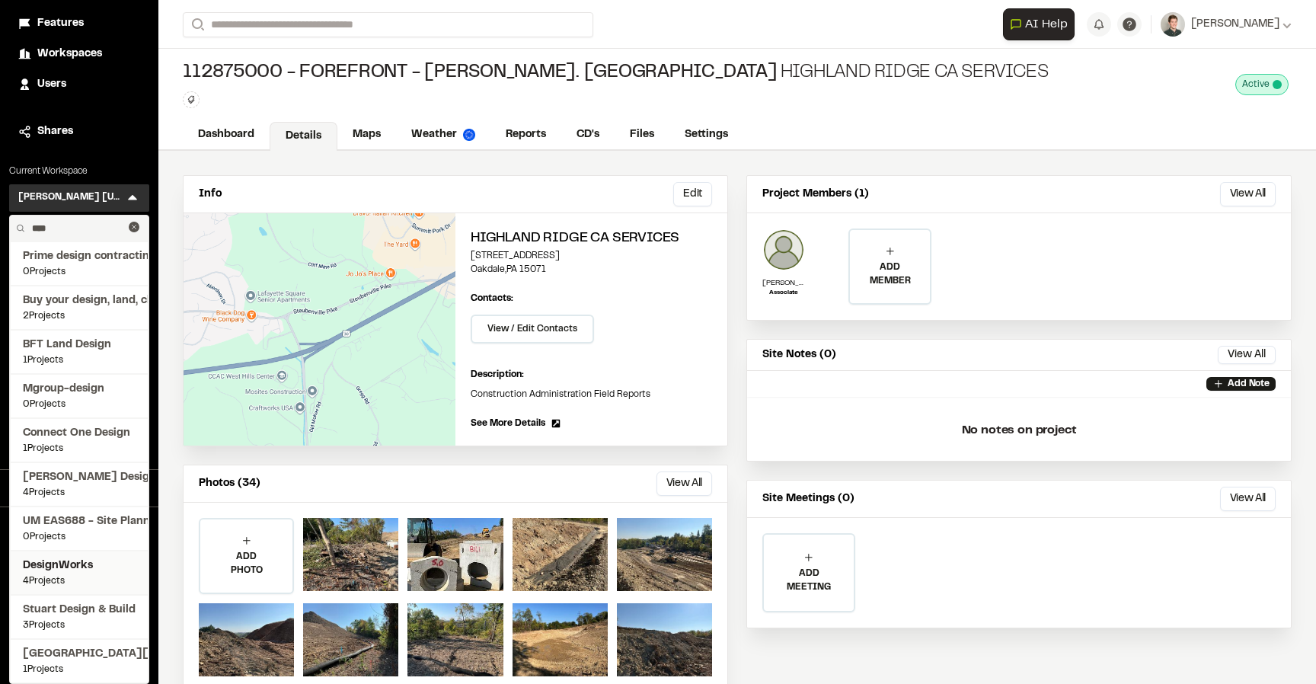
type input "****"
click at [86, 559] on span "DesignWorks" at bounding box center [79, 565] width 113 height 17
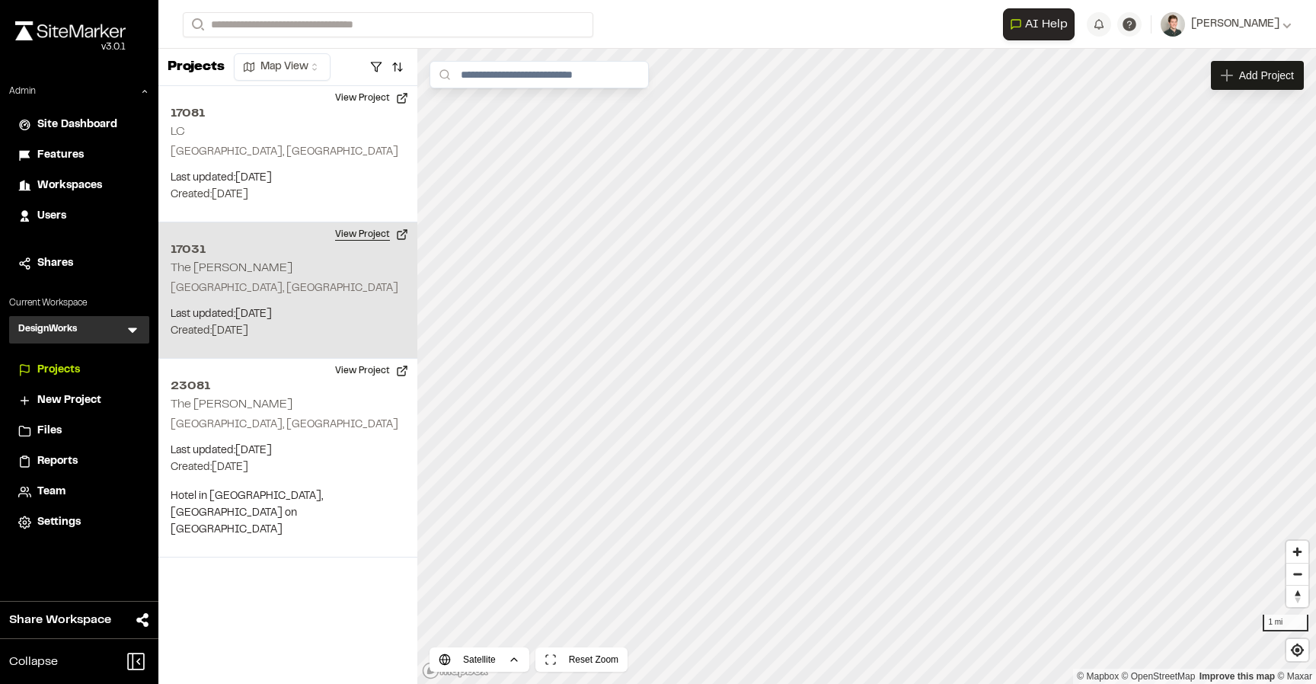
click at [372, 238] on button "View Project" at bounding box center [371, 234] width 91 height 24
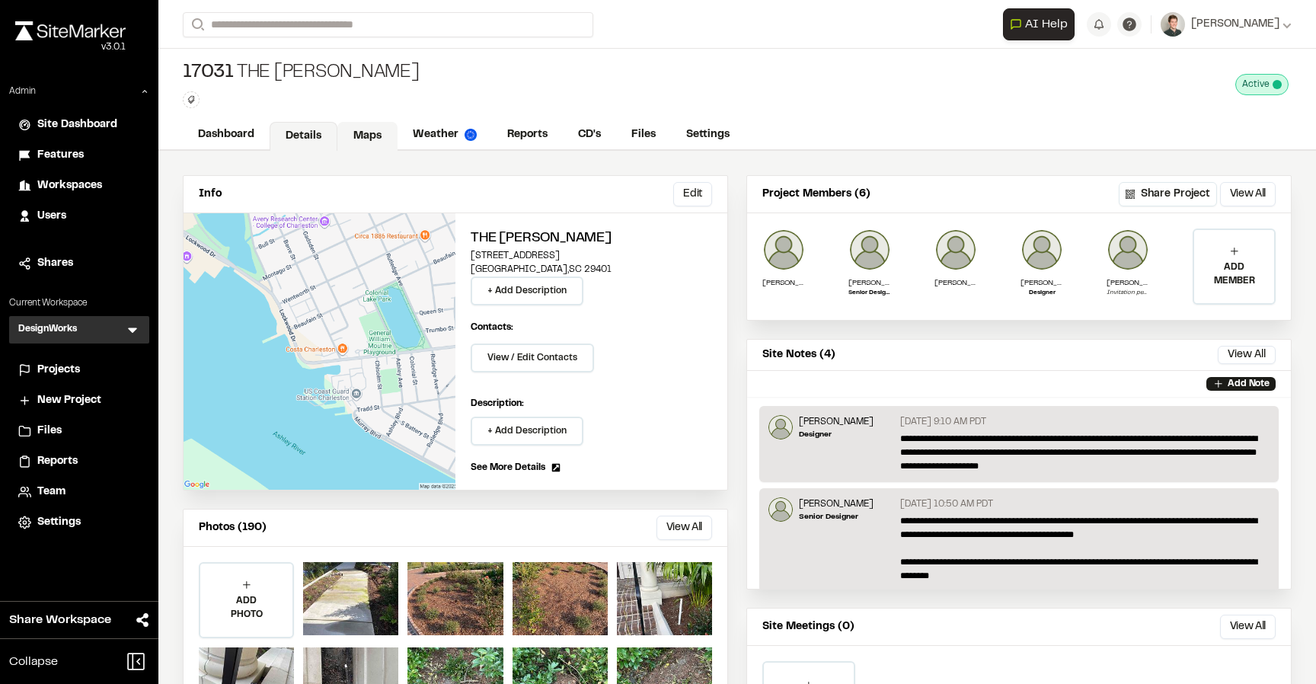
click at [379, 132] on link "Maps" at bounding box center [367, 136] width 60 height 29
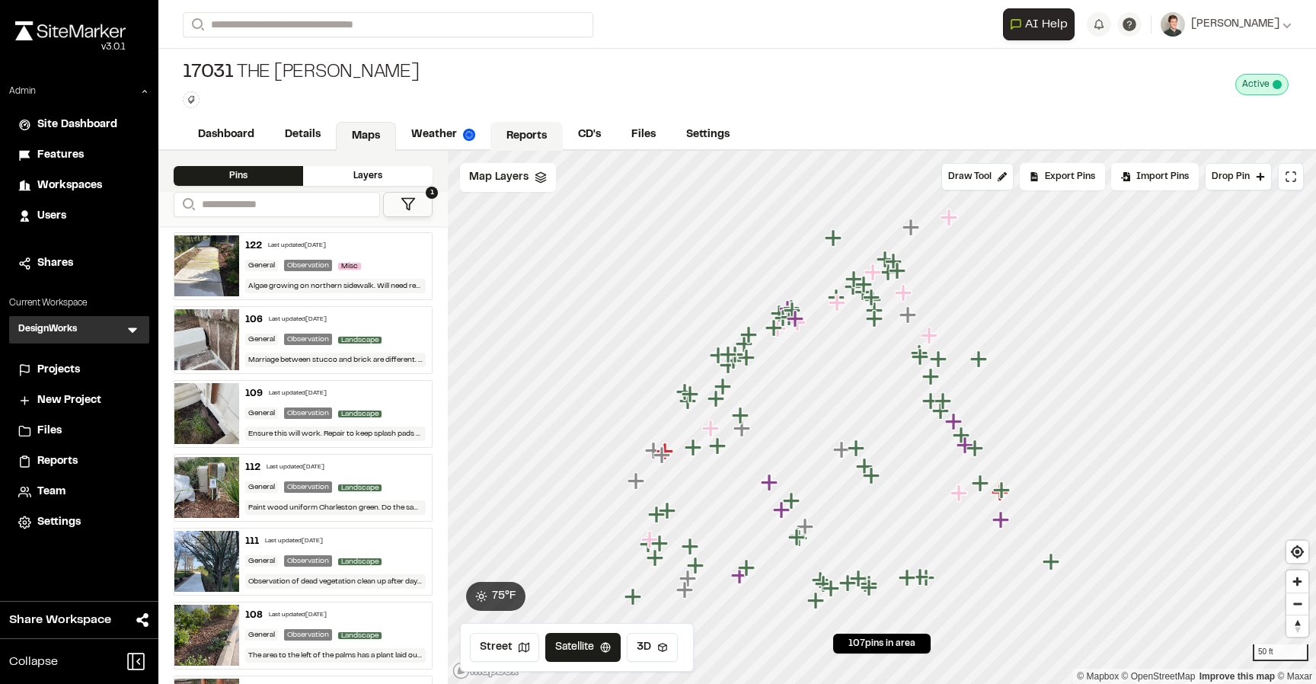
click at [528, 141] on link "Reports" at bounding box center [526, 136] width 72 height 29
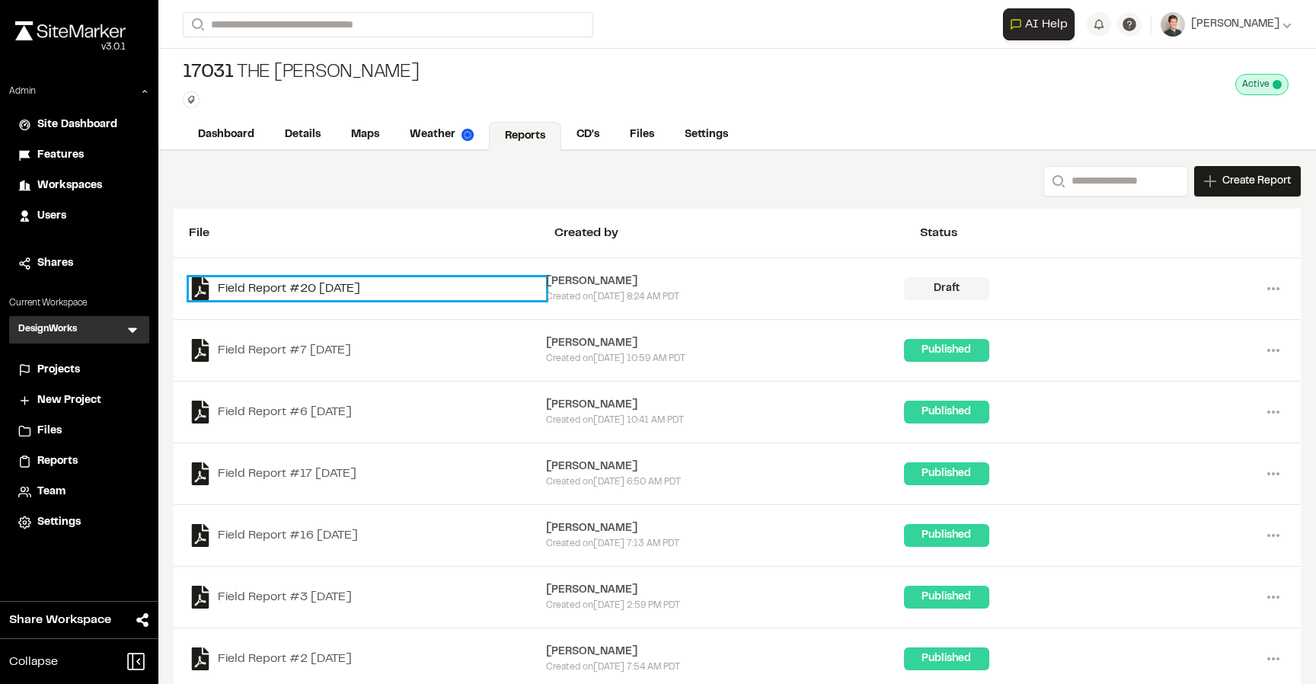
click at [354, 289] on link "Field Report #20 2025-09-17" at bounding box center [367, 288] width 357 height 23
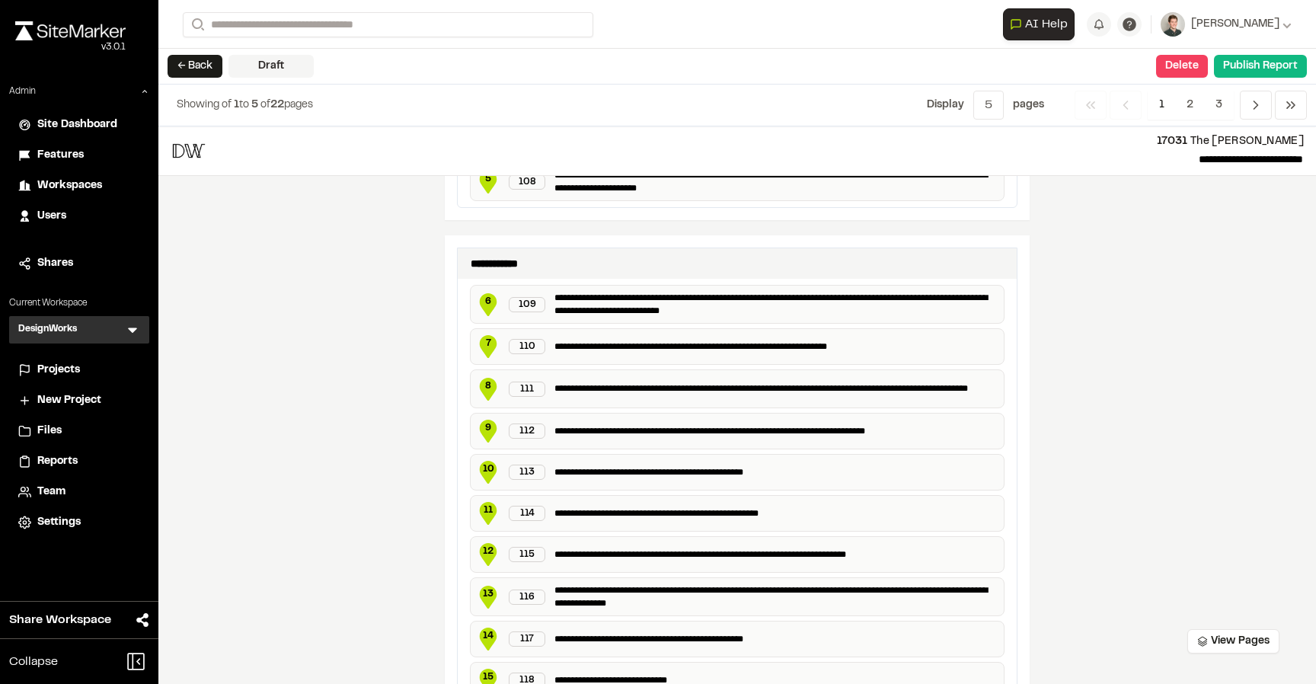
scroll to position [615, 0]
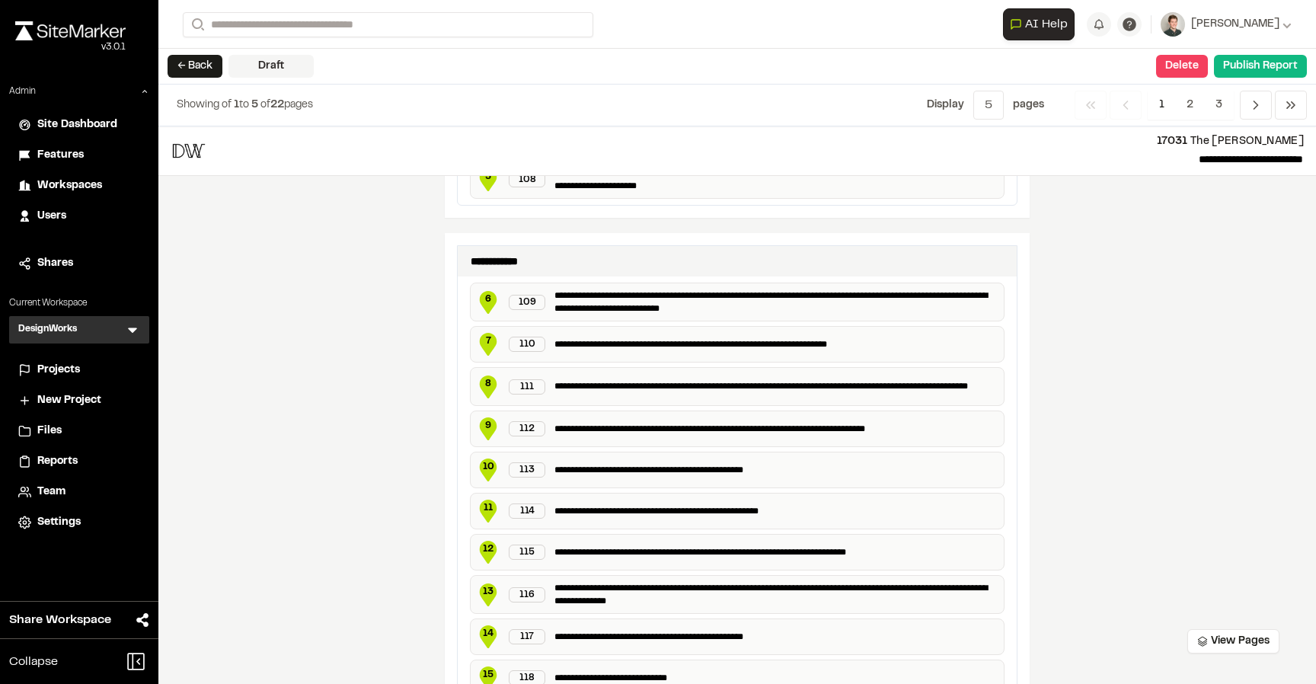
click at [525, 298] on div "109" at bounding box center [527, 302] width 37 height 15
click at [482, 299] on span "6" at bounding box center [488, 299] width 23 height 14
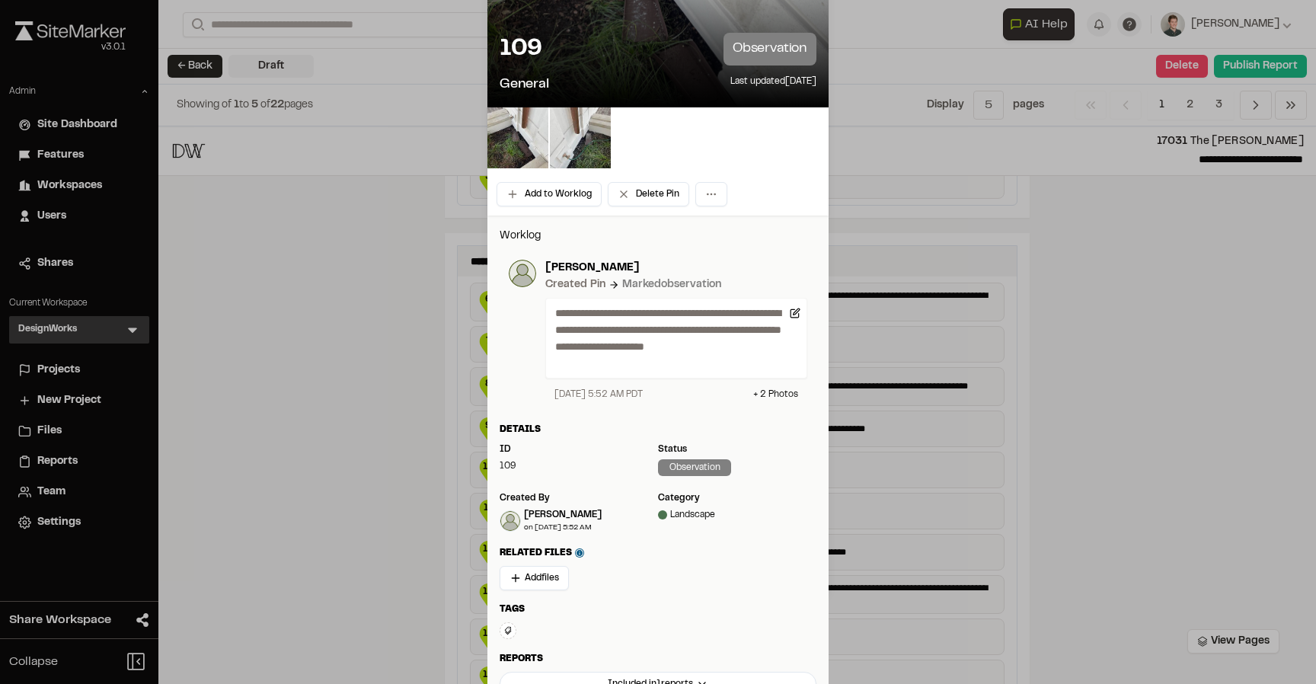
scroll to position [0, 0]
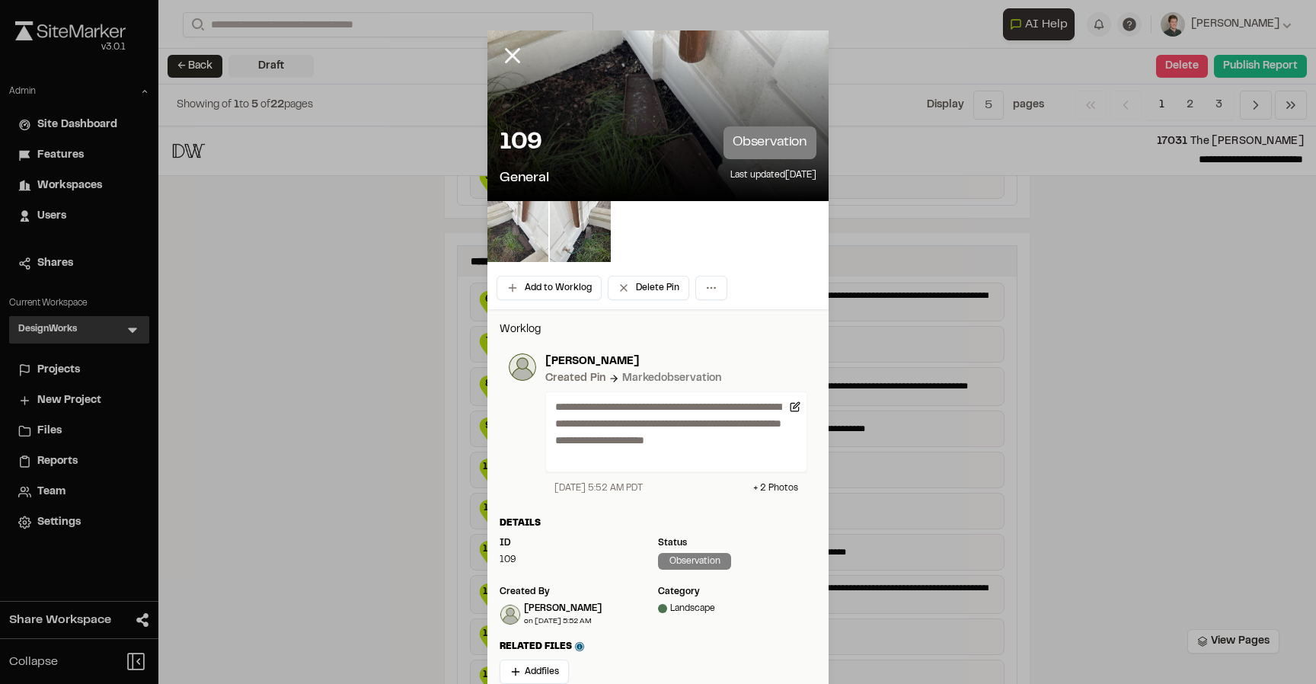
click at [533, 233] on img at bounding box center [517, 231] width 61 height 61
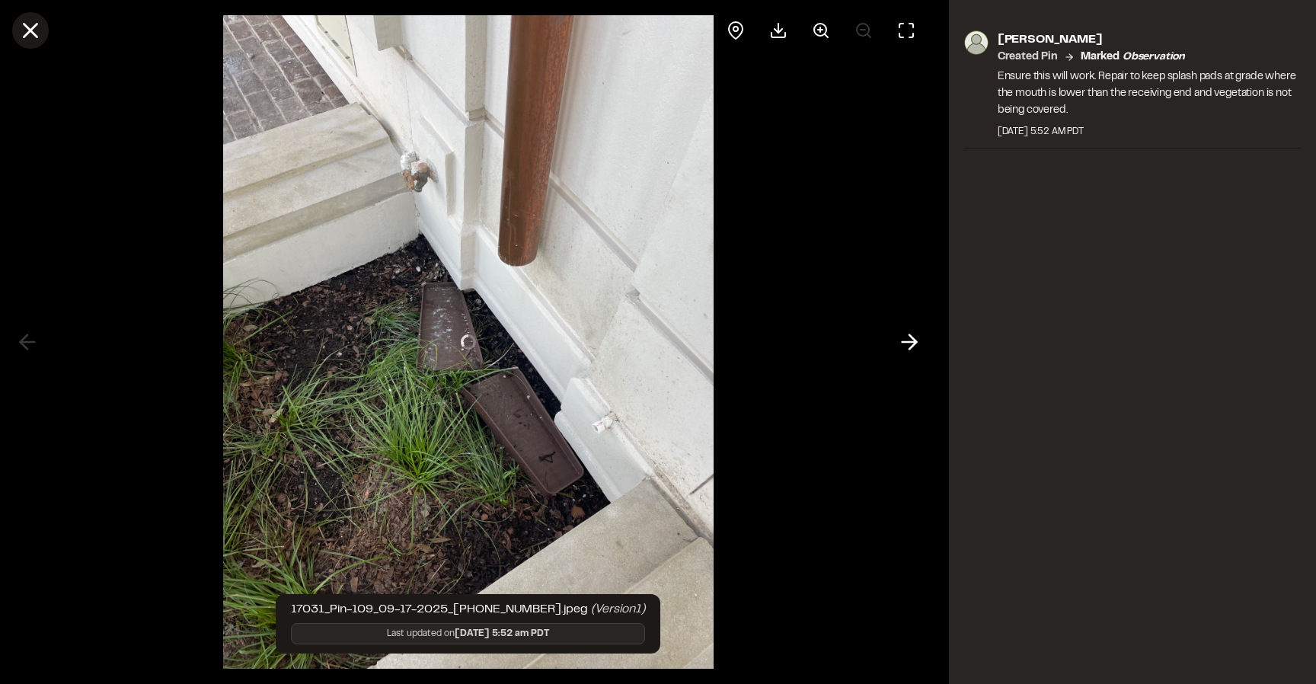
click at [33, 30] on icon at bounding box center [31, 31] width 26 height 26
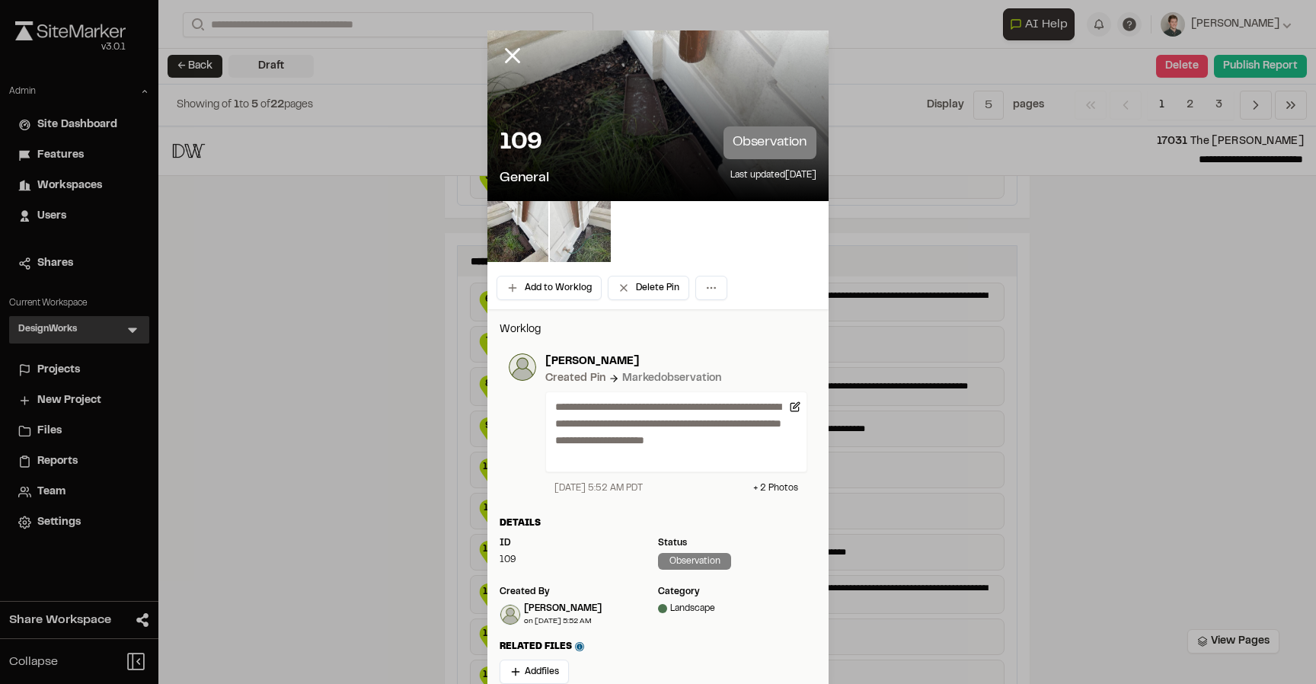
click at [575, 246] on img at bounding box center [580, 231] width 61 height 61
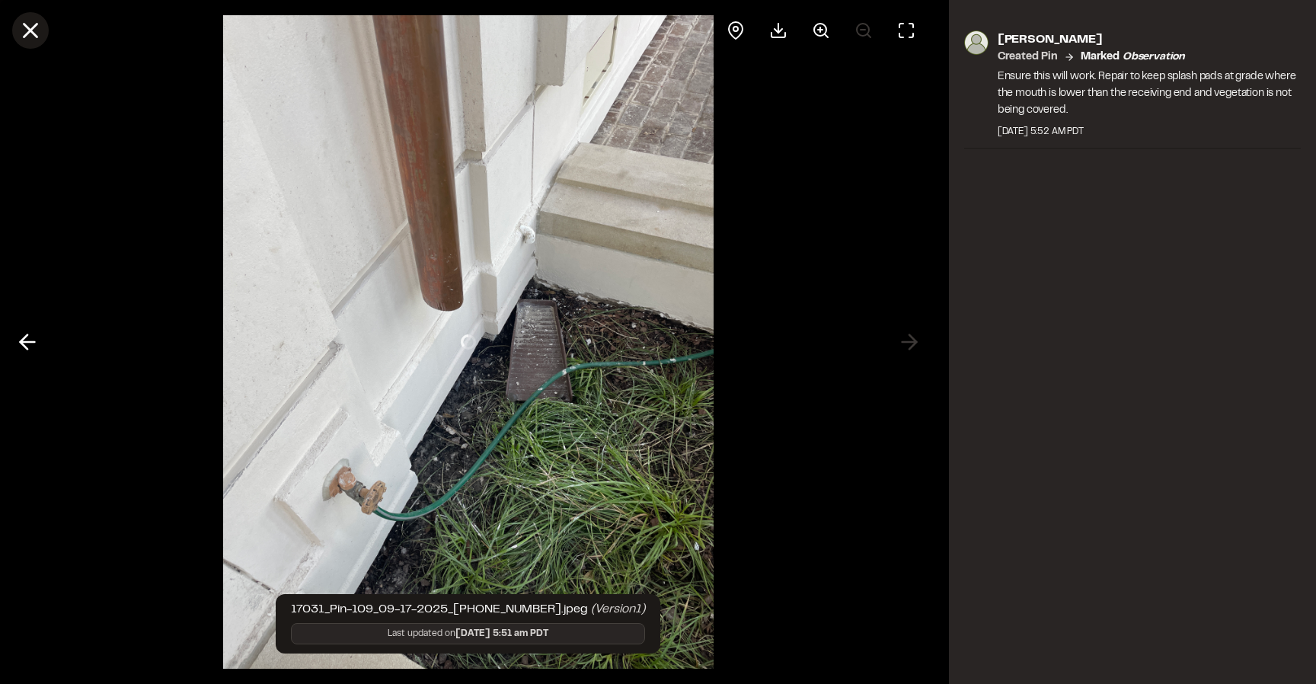
click at [27, 30] on icon at bounding box center [31, 31] width 26 height 26
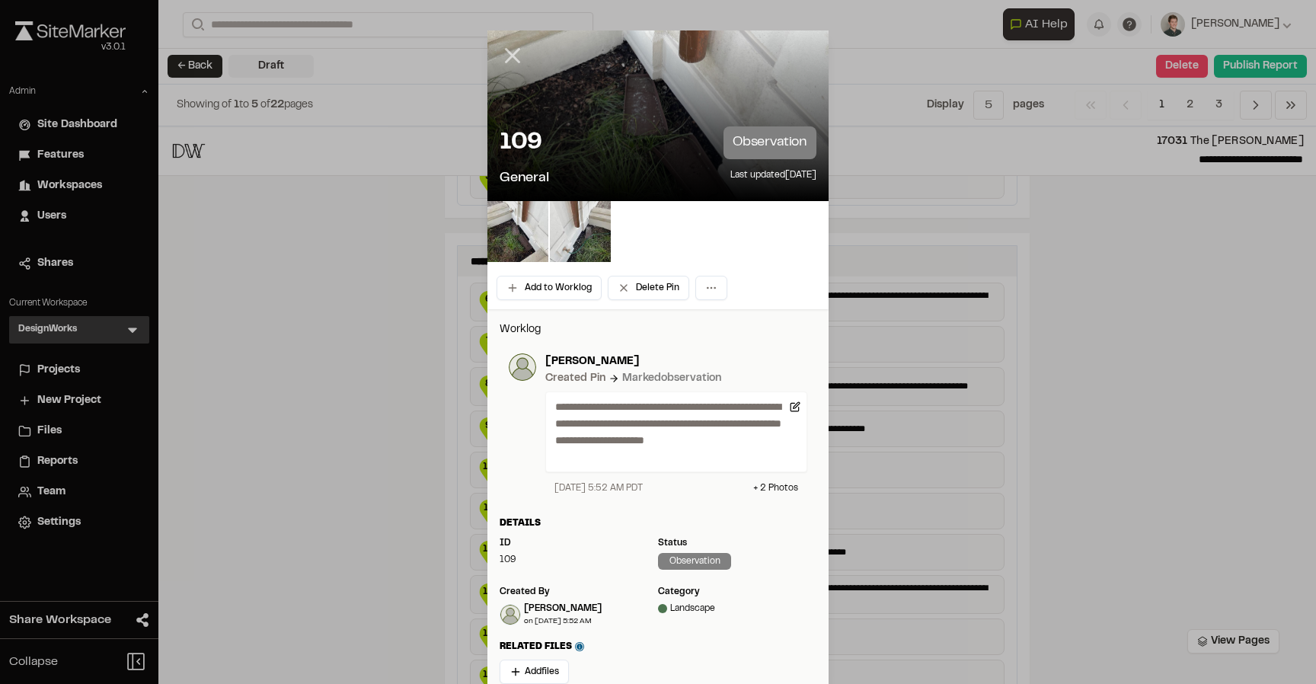
click at [502, 54] on icon at bounding box center [513, 56] width 26 height 26
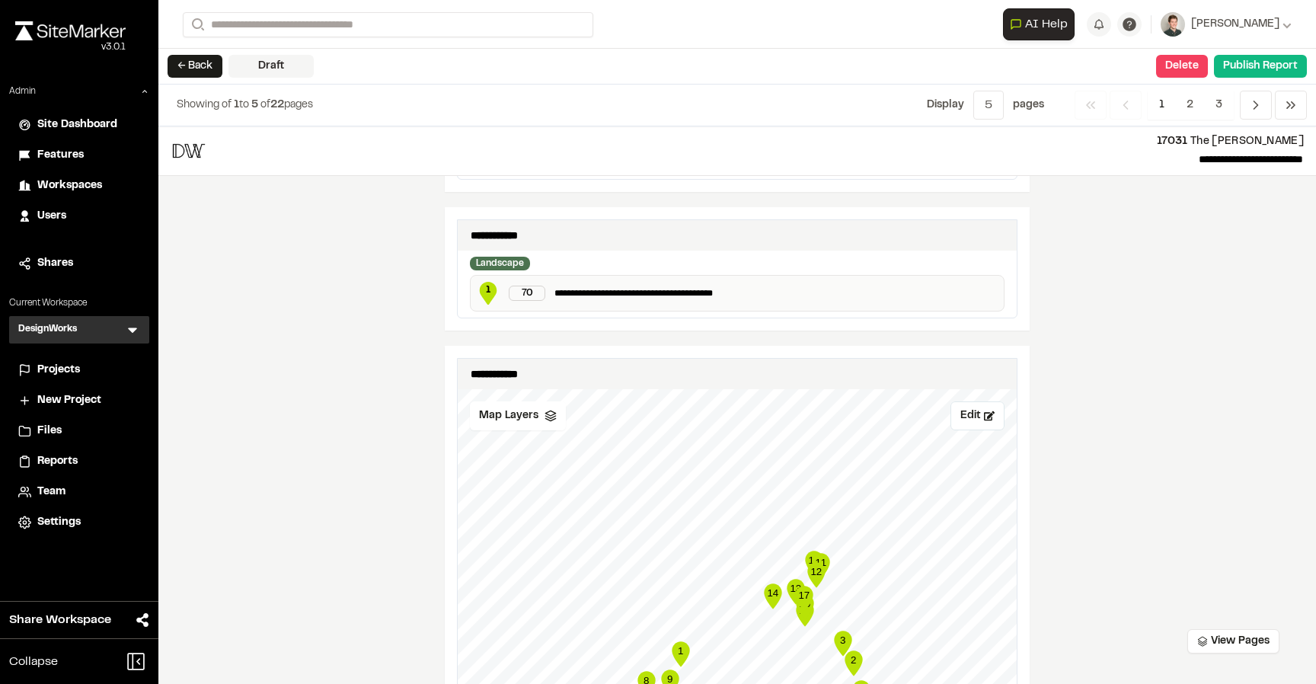
scroll to position [1298, 0]
